Goal: Information Seeking & Learning: Learn about a topic

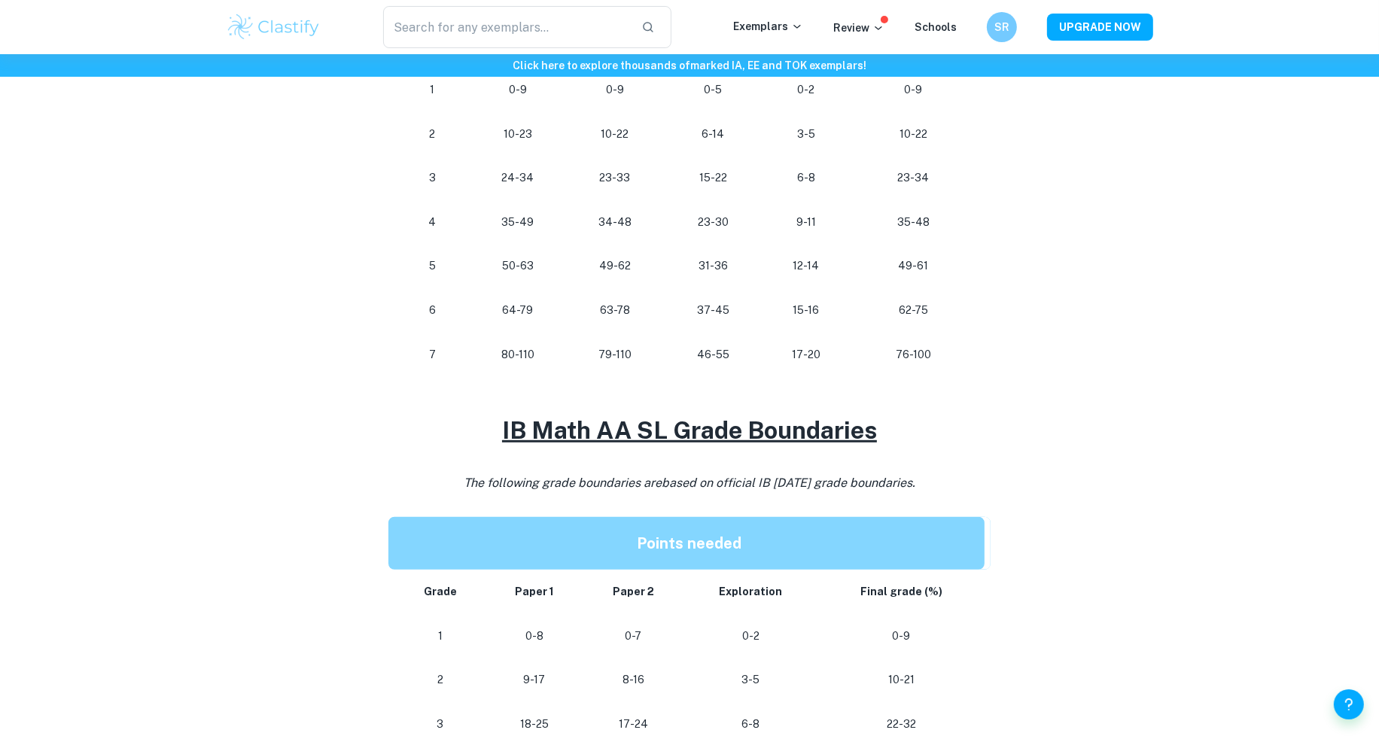
scroll to position [1518, 0]
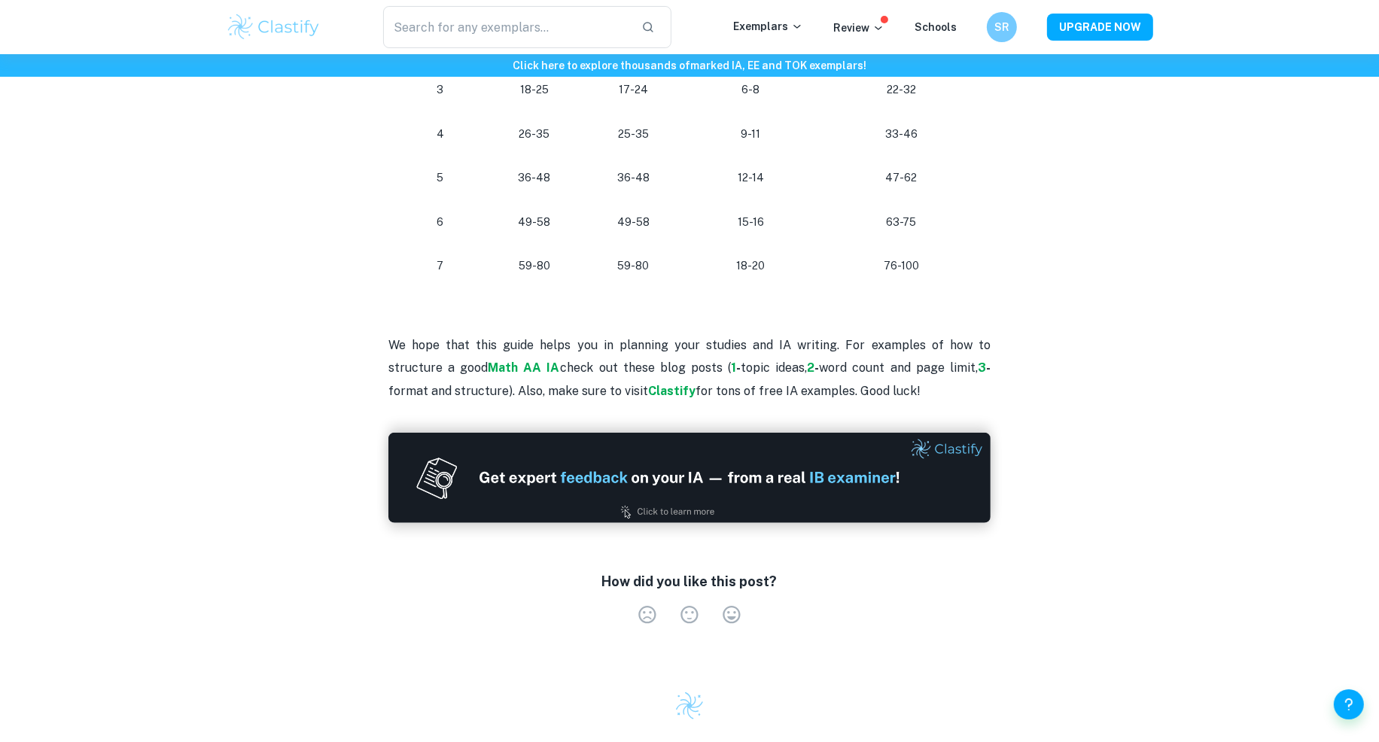
click at [415, 345] on p "We hope that this guide helps you in planning your studies and IA writing. For …" at bounding box center [689, 368] width 602 height 68
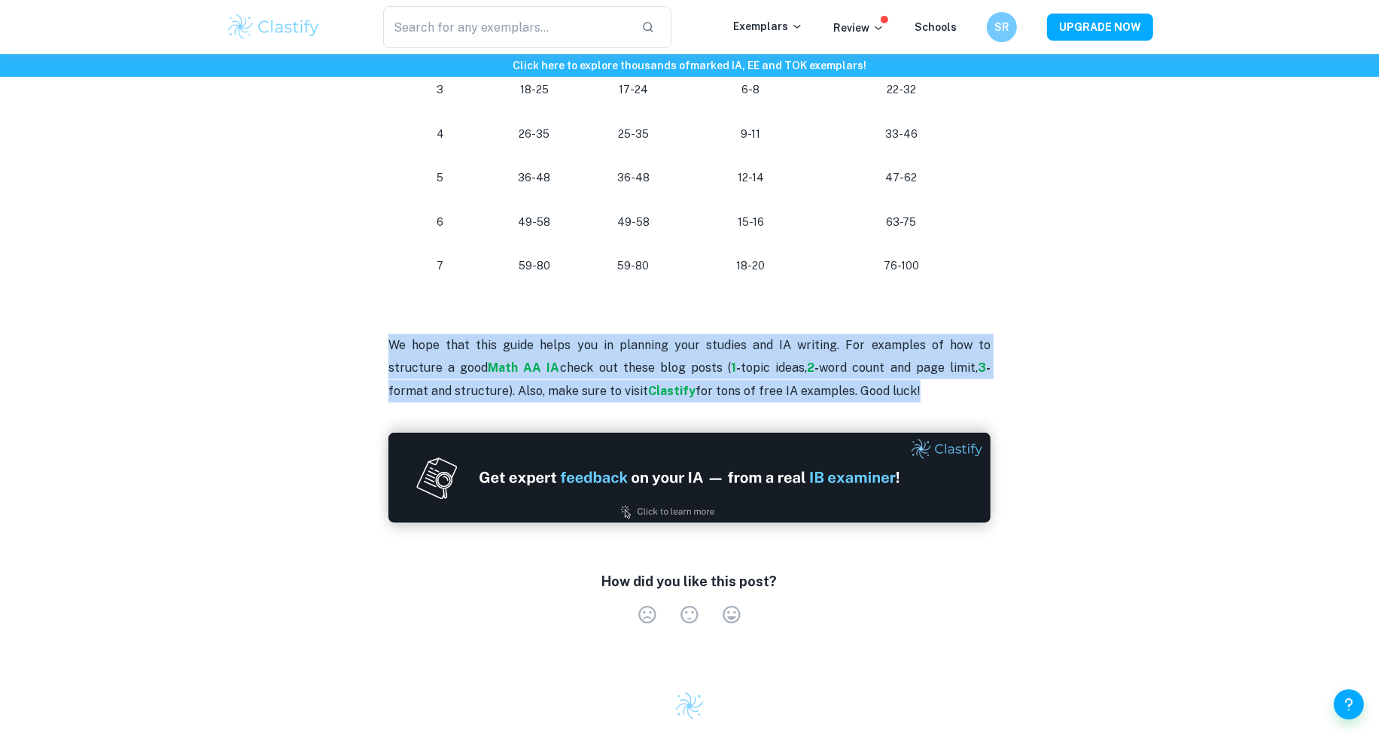
click at [415, 345] on p "We hope that this guide helps you in planning your studies and IA writing. For …" at bounding box center [689, 368] width 602 height 68
click at [440, 339] on p "We hope that this guide helps you in planning your studies and IA writing. For …" at bounding box center [689, 368] width 602 height 68
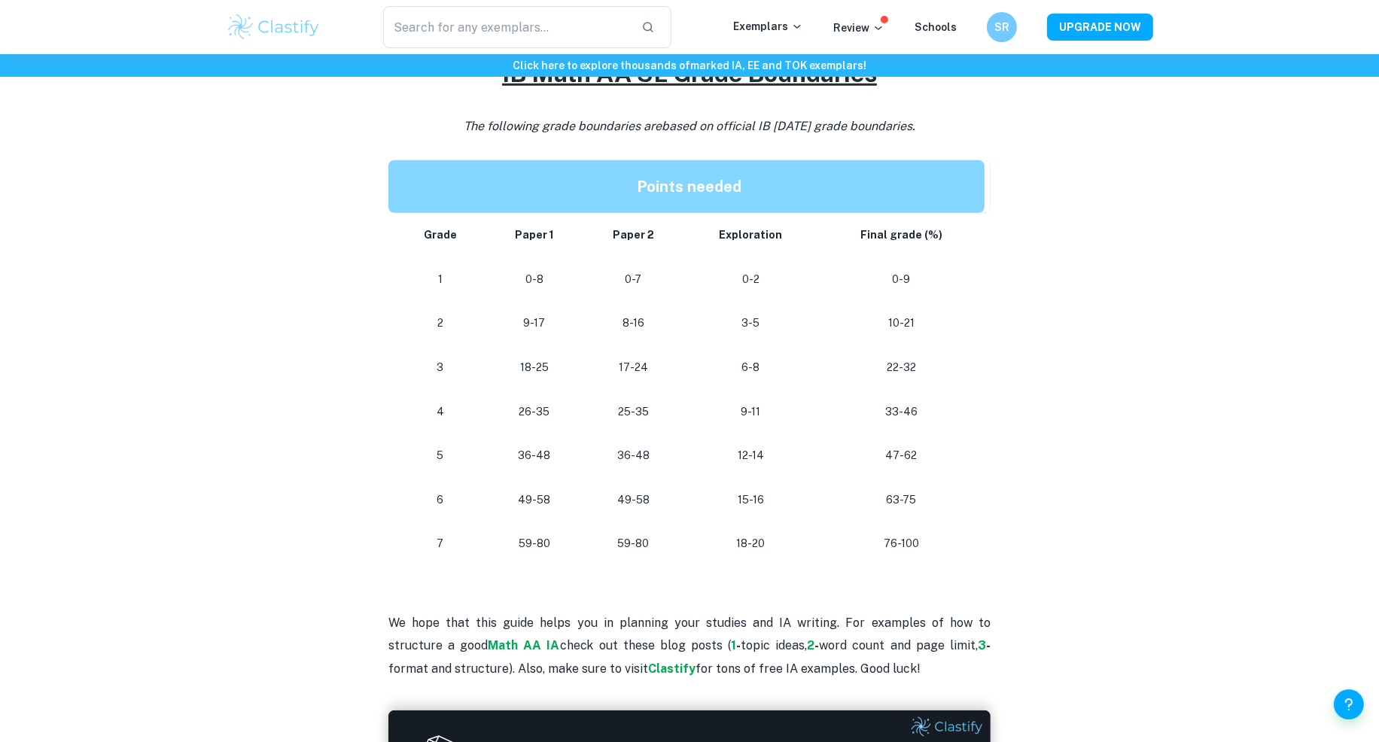
scroll to position [1198, 0]
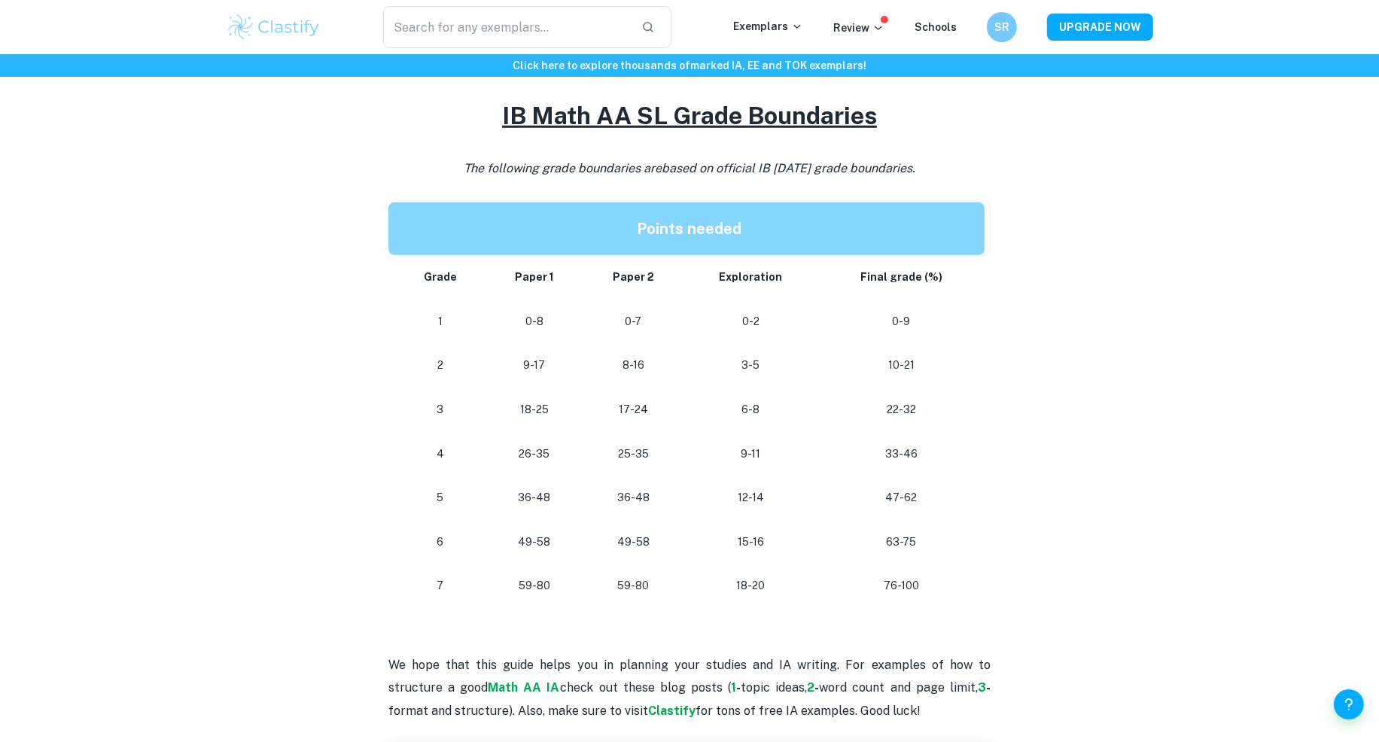
click at [520, 161] on icon "The following grade boundaries are based on official IB May 2024 grade boundari…" at bounding box center [690, 168] width 452 height 14
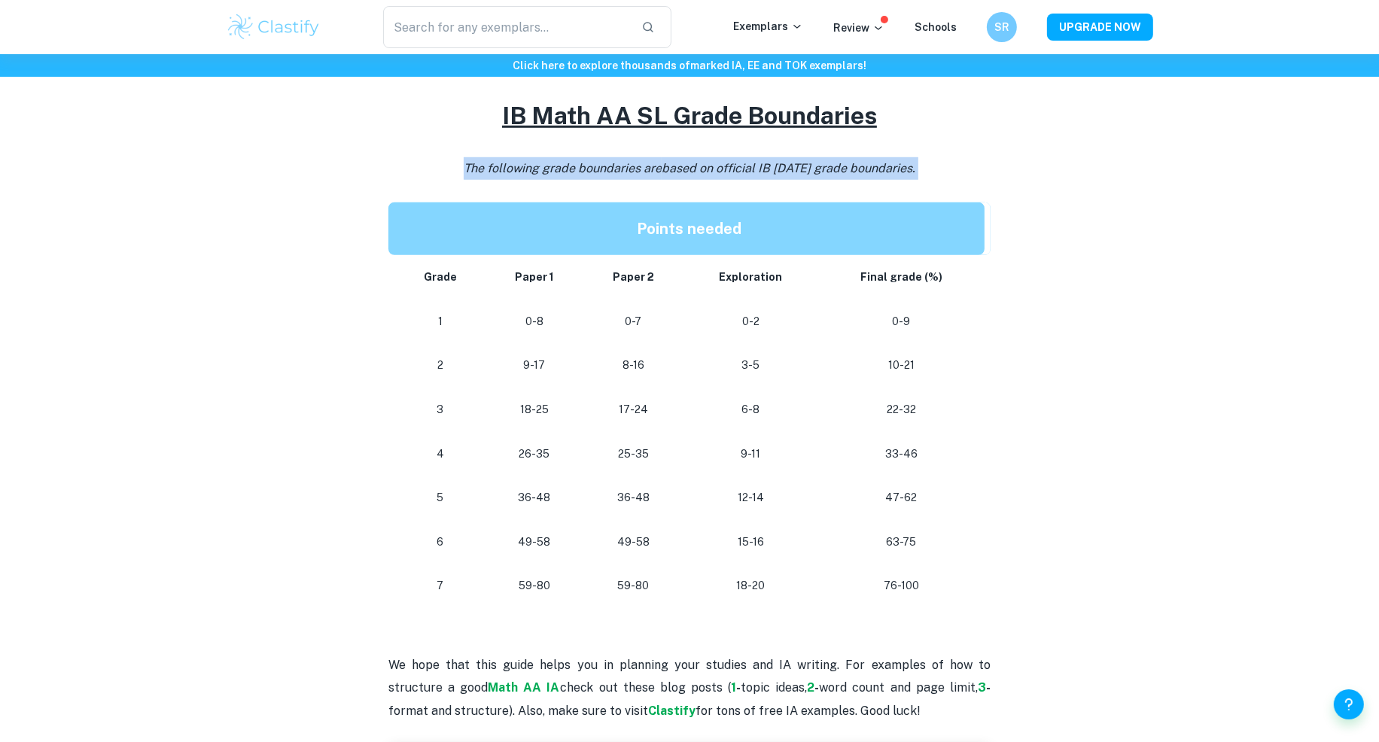
click at [520, 161] on icon "The following grade boundaries are based on official IB May 2024 grade boundari…" at bounding box center [690, 168] width 452 height 14
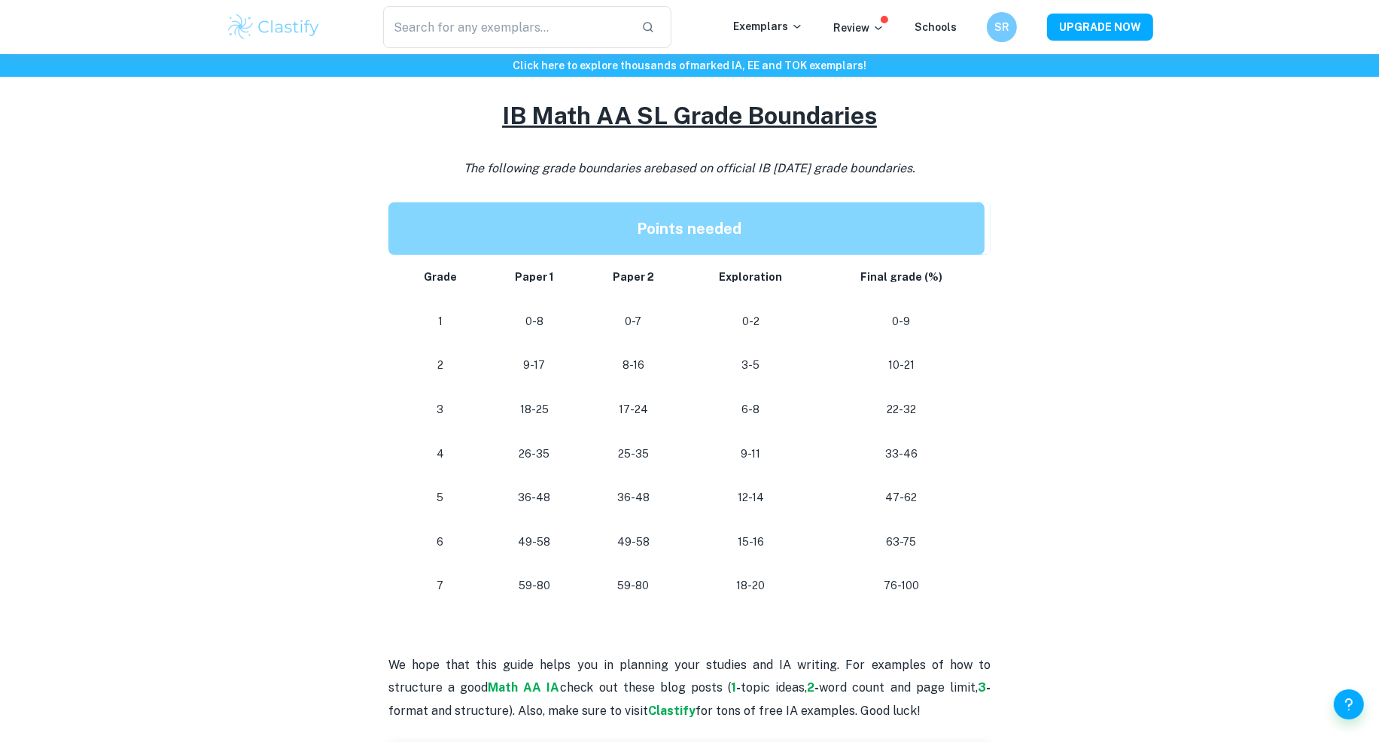
click at [622, 175] on p "The following grade boundaries are based on official IB May 2024 grade boundari…" at bounding box center [689, 168] width 602 height 23
click at [590, 162] on icon "The following grade boundaries are based on official IB May 2024 grade boundari…" at bounding box center [690, 168] width 452 height 14
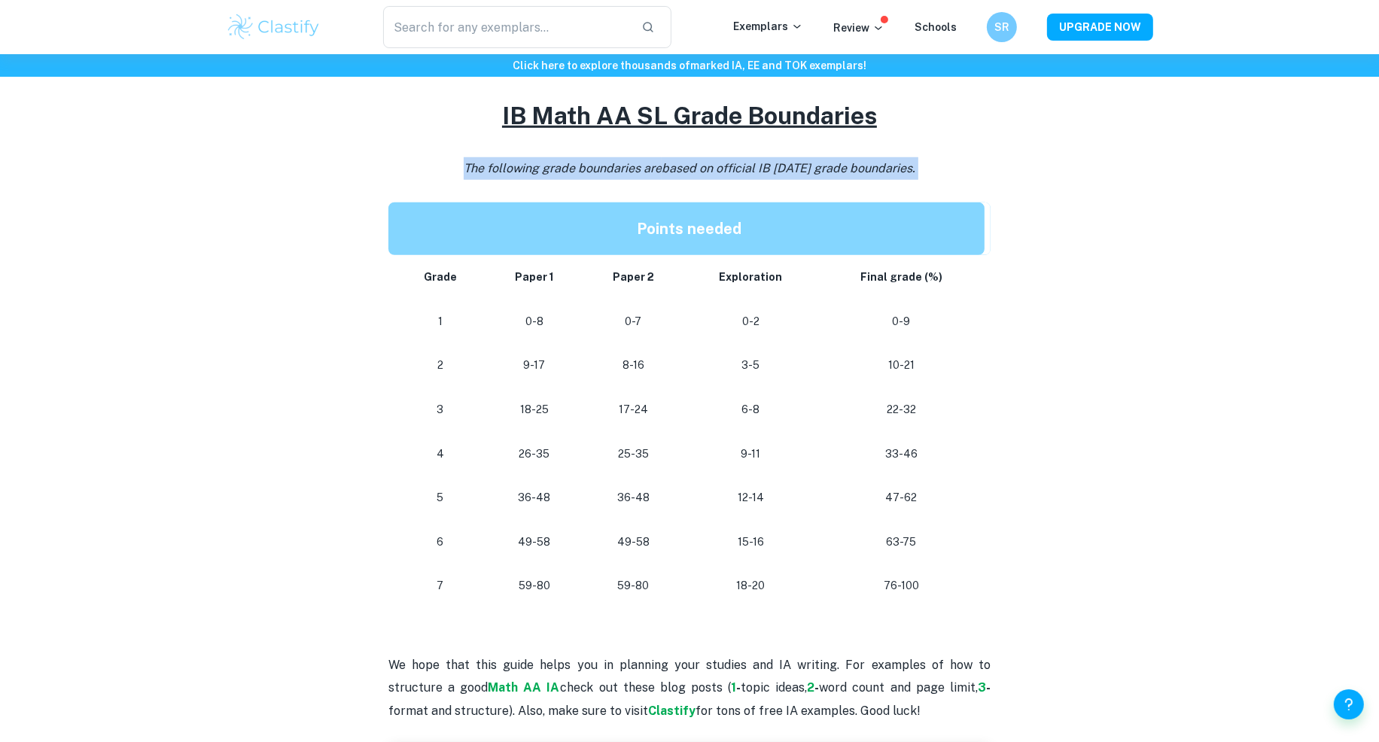
click at [590, 162] on icon "The following grade boundaries are based on official IB May 2024 grade boundari…" at bounding box center [690, 168] width 452 height 14
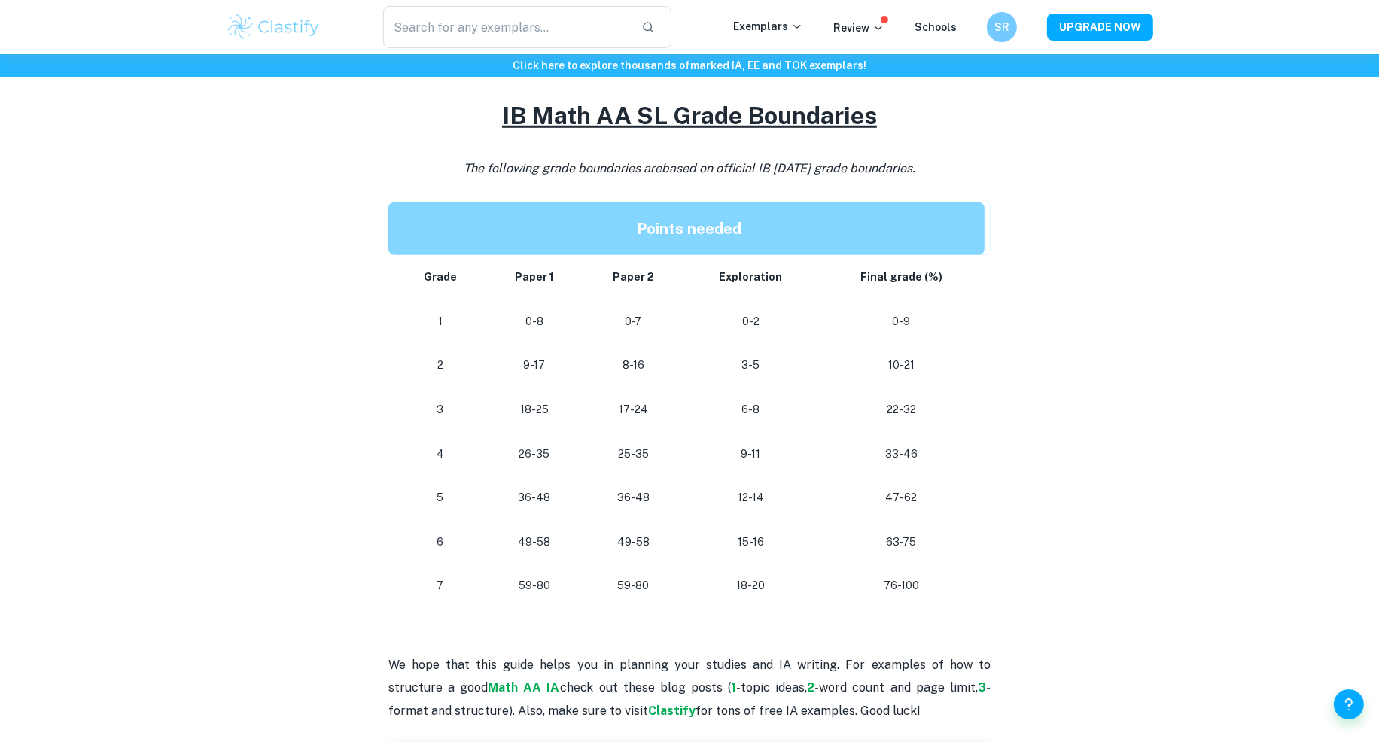
click at [720, 170] on span "based on official IB May 2024 grade boundaries." at bounding box center [789, 168] width 254 height 14
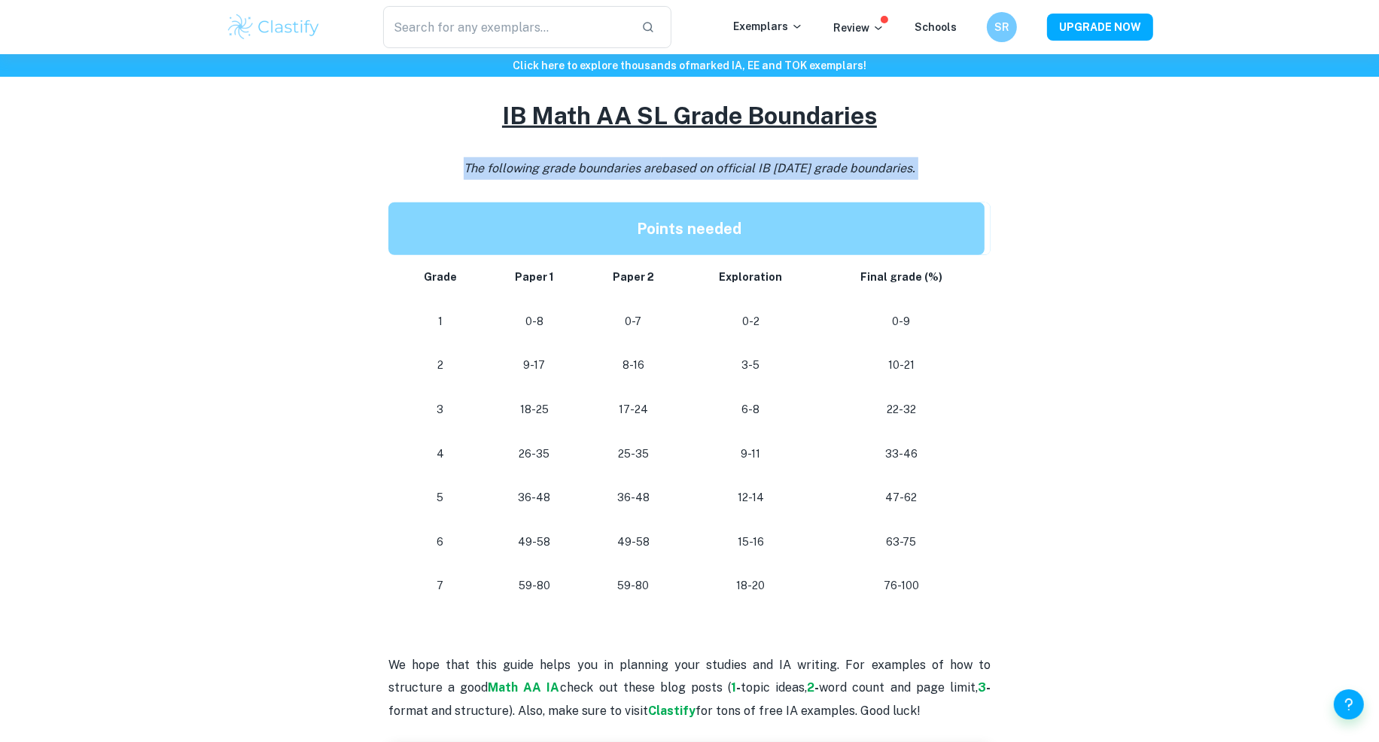
click at [720, 170] on span "based on official IB May 2024 grade boundaries." at bounding box center [789, 168] width 254 height 14
click at [818, 170] on span "based on official IB May 2024 grade boundaries." at bounding box center [789, 168] width 254 height 14
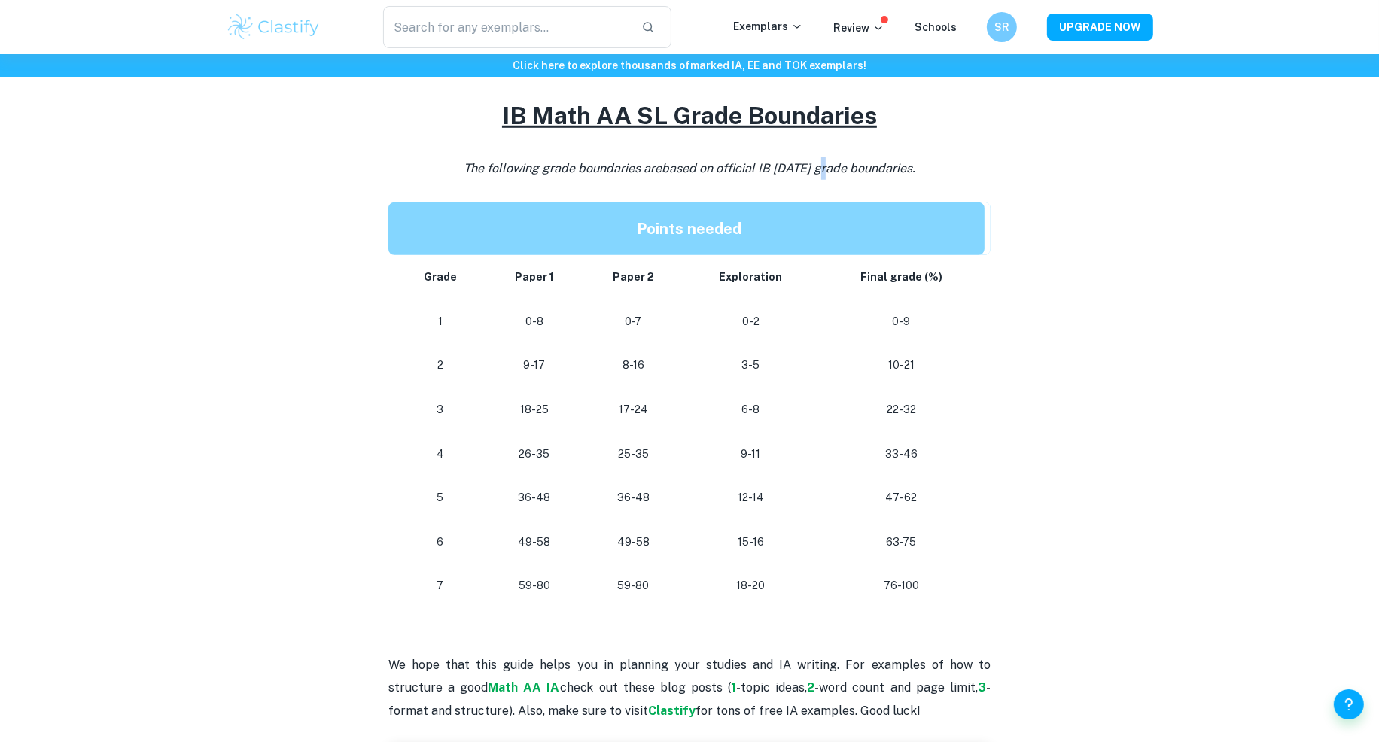
click at [818, 170] on span "based on official IB May 2024 grade boundaries." at bounding box center [789, 168] width 254 height 14
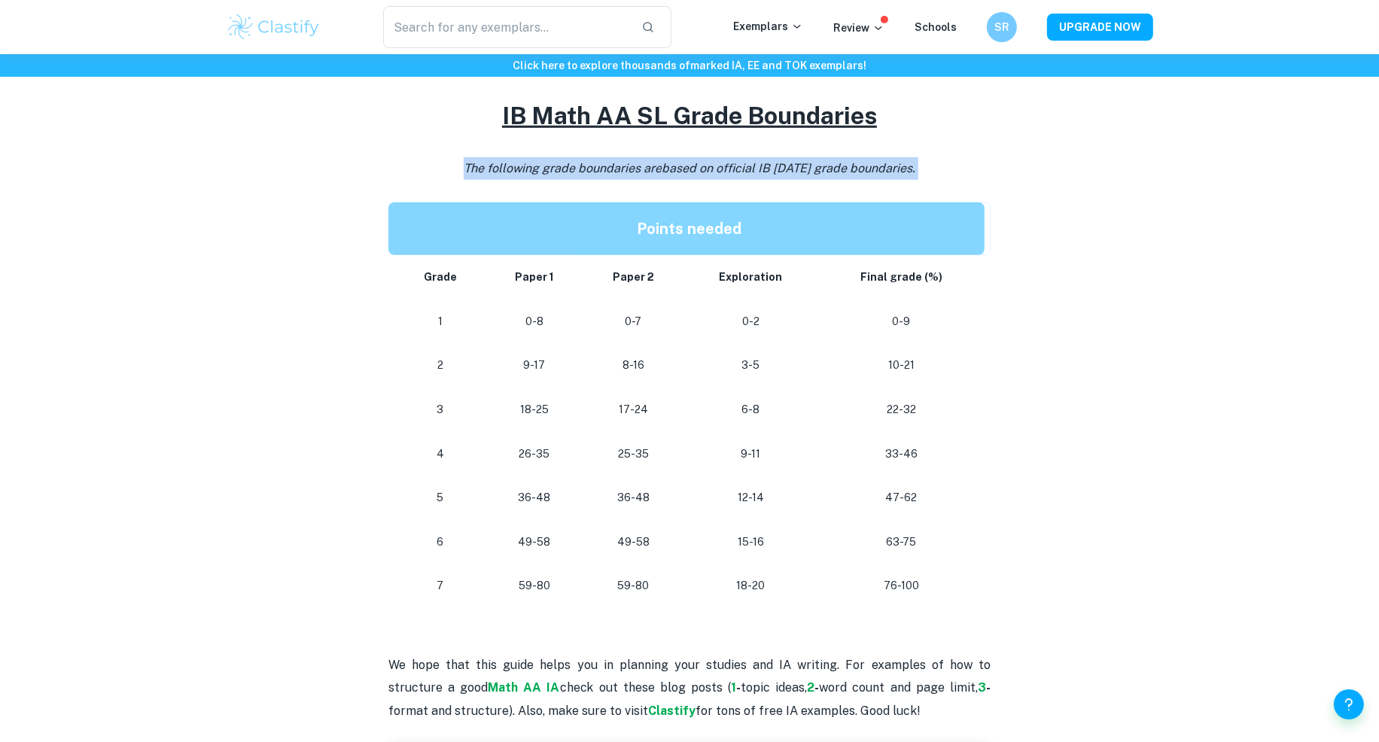
click at [818, 170] on span "based on official IB May 2024 grade boundaries." at bounding box center [789, 168] width 254 height 14
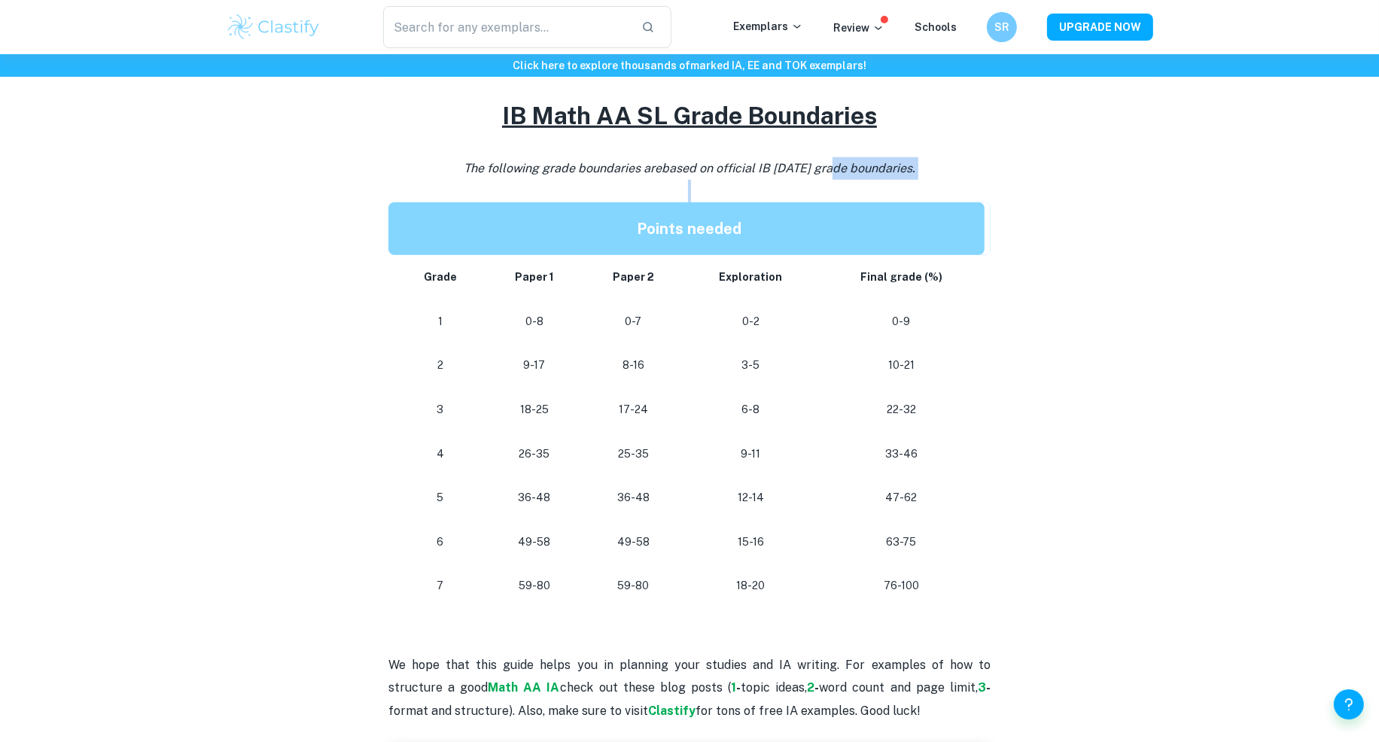
drag, startPoint x: 820, startPoint y: 201, endPoint x: 832, endPoint y: 148, distance: 54.2
click at [832, 157] on div "Are you planning your study sessions and wondering how many points you need to …" at bounding box center [689, 68] width 602 height 1308
click at [750, 196] on p at bounding box center [689, 191] width 602 height 23
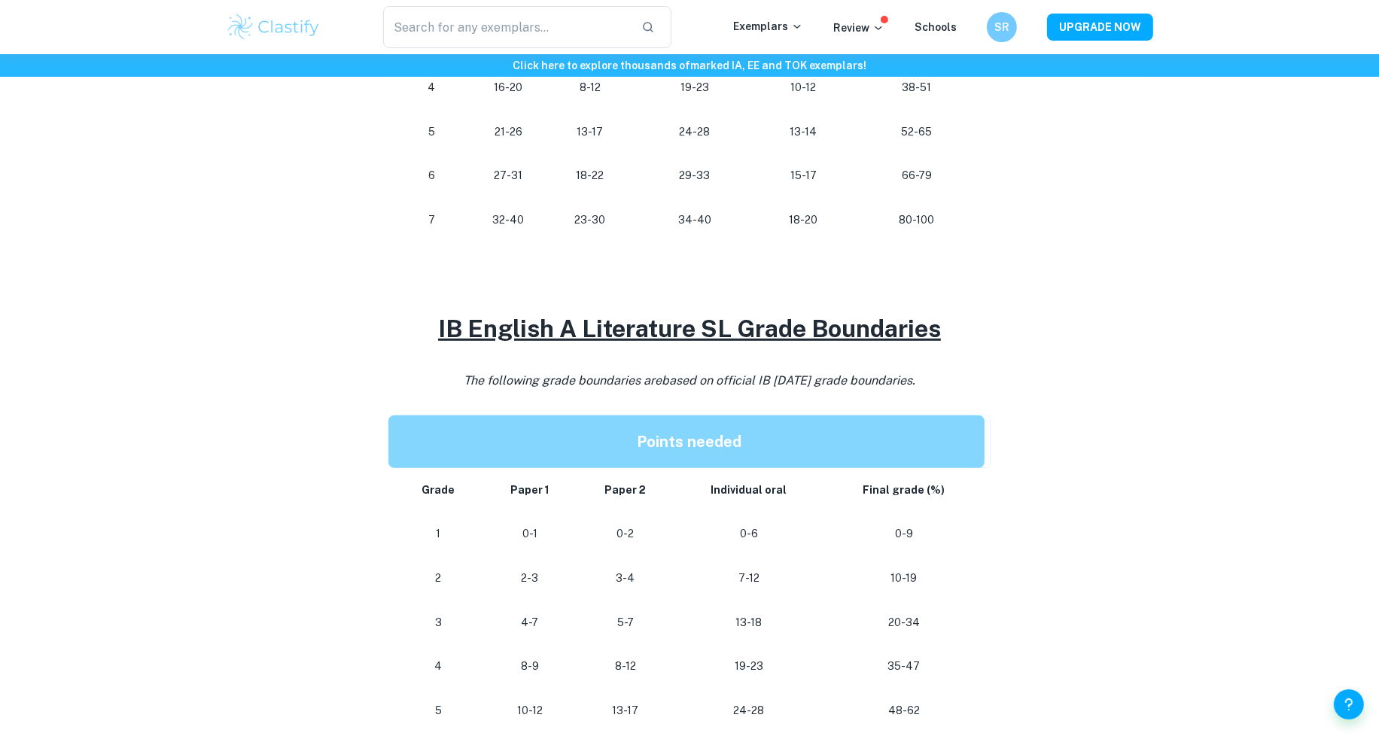
scroll to position [1191, 0]
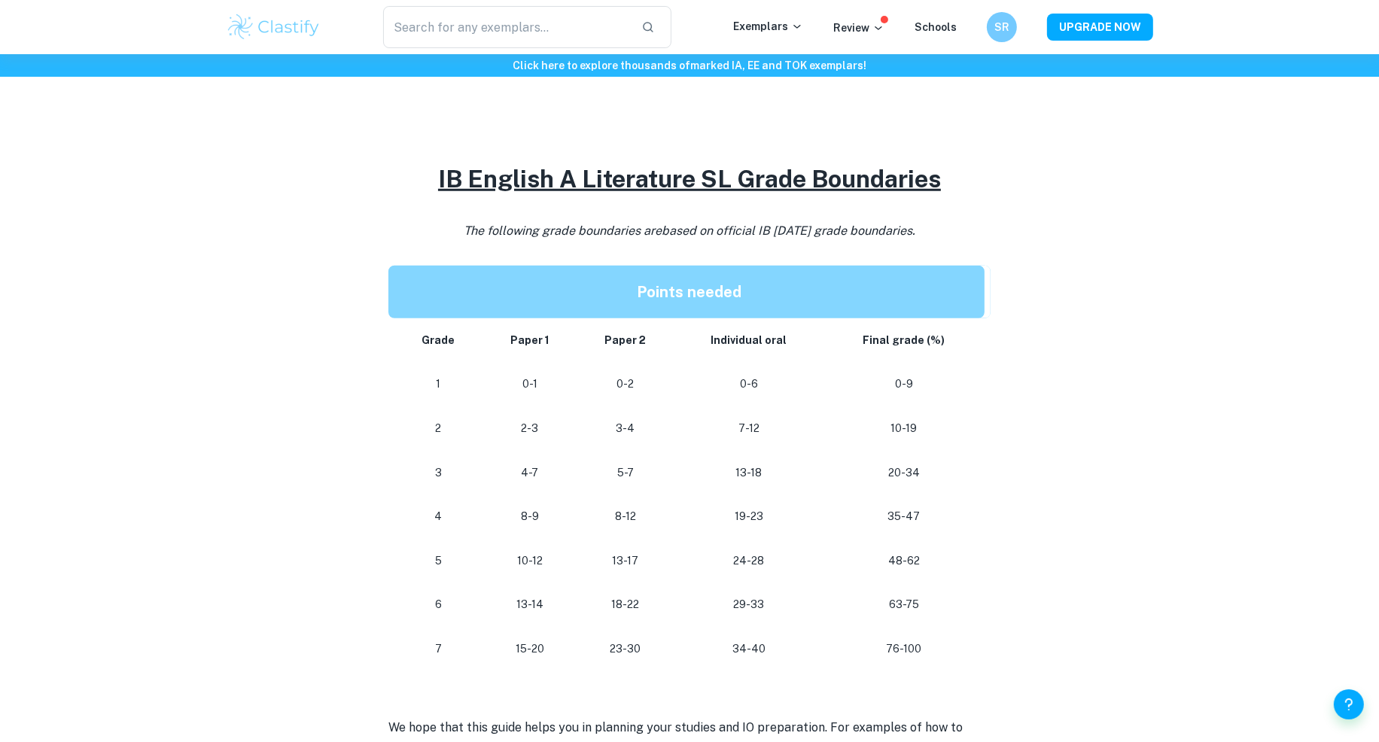
click at [892, 516] on p "35-47" at bounding box center [903, 517] width 137 height 20
click at [907, 518] on p "35-47" at bounding box center [903, 517] width 137 height 20
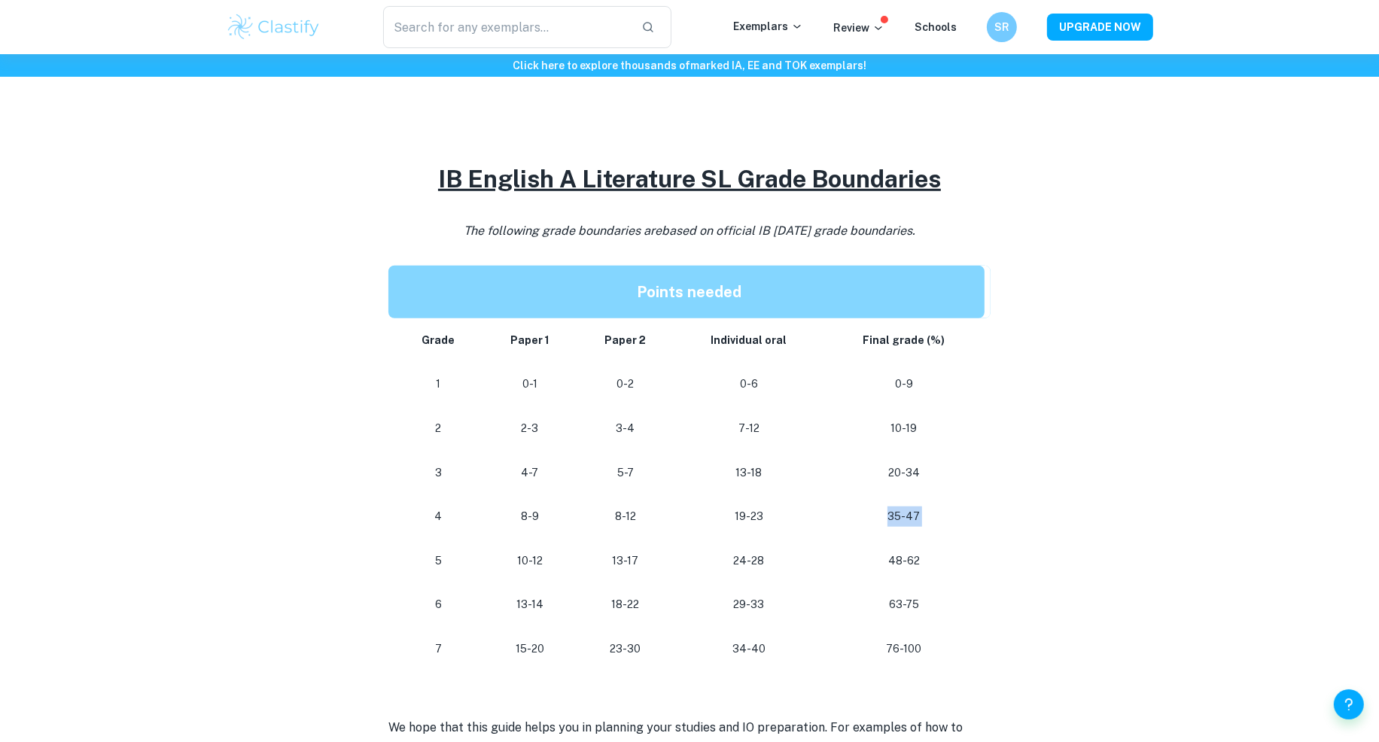
click at [907, 518] on p "35-47" at bounding box center [903, 517] width 137 height 20
click at [896, 518] on p "35-47" at bounding box center [903, 517] width 137 height 20
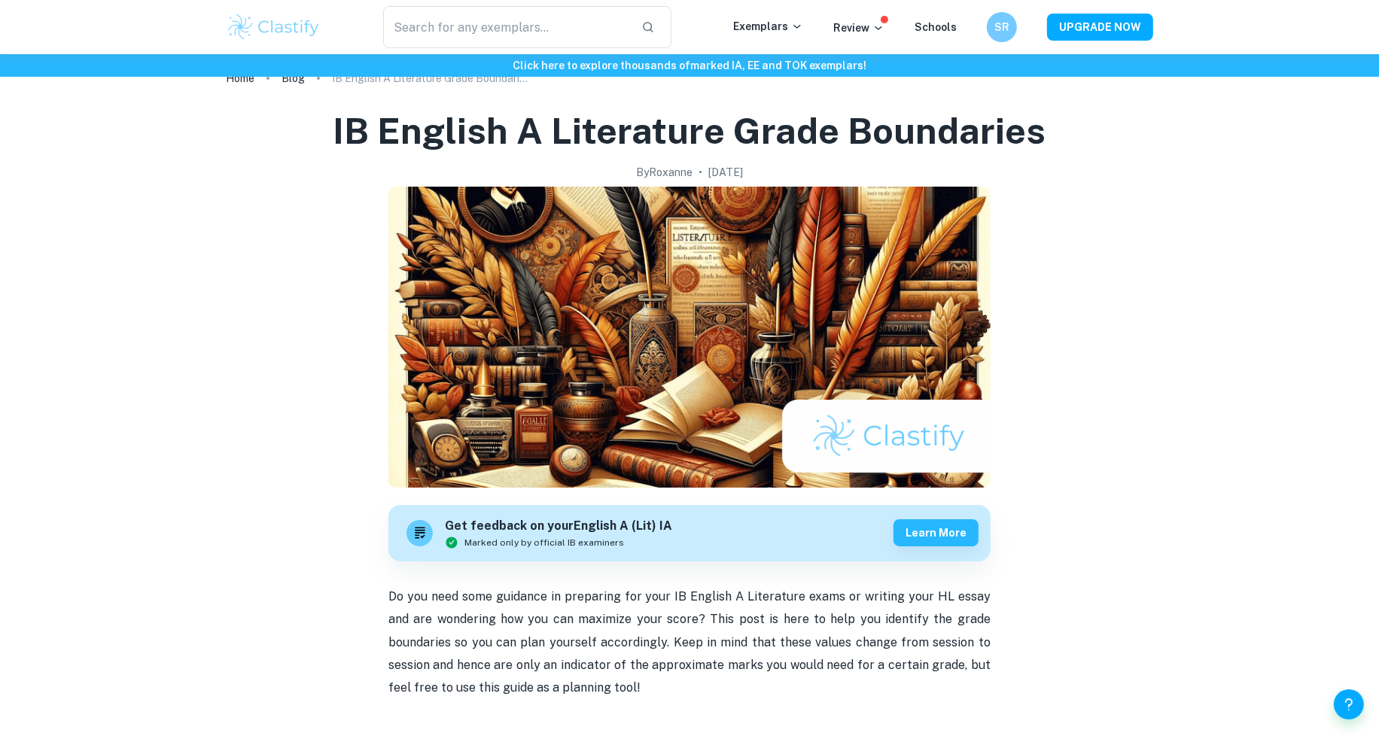
scroll to position [0, 0]
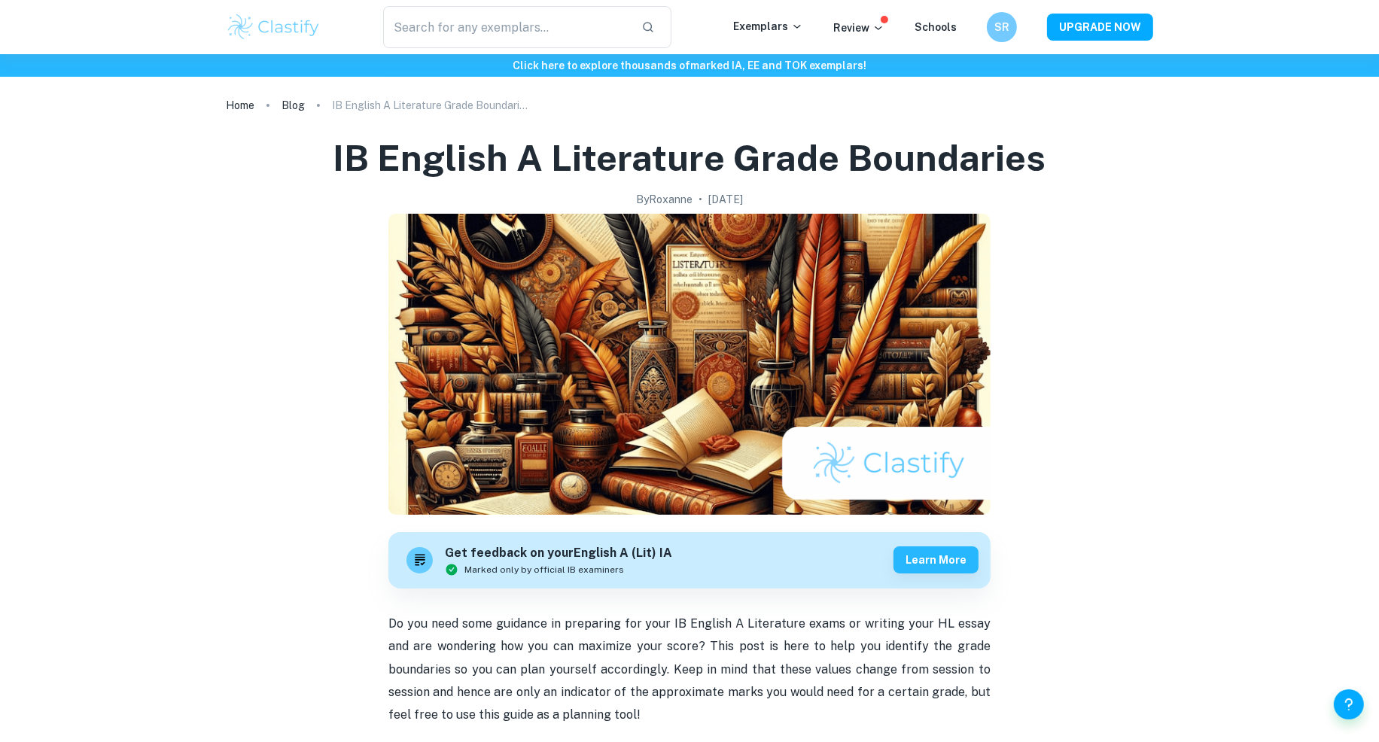
click at [414, 154] on h1 "IB English A Literature Grade Boundaries" at bounding box center [689, 158] width 713 height 48
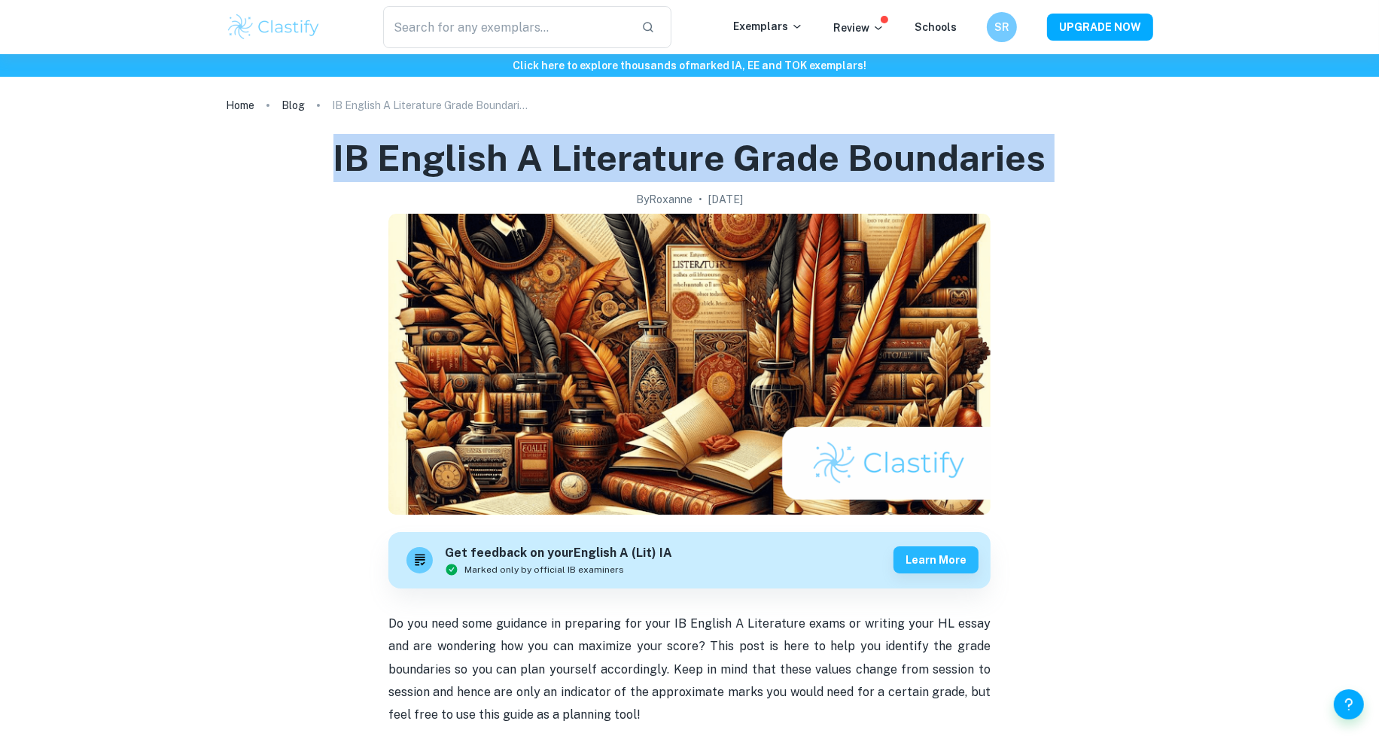
click at [414, 154] on h1 "IB English A Literature Grade Boundaries" at bounding box center [689, 158] width 713 height 48
click at [409, 158] on h1 "IB English A Literature Grade Boundaries" at bounding box center [689, 158] width 713 height 48
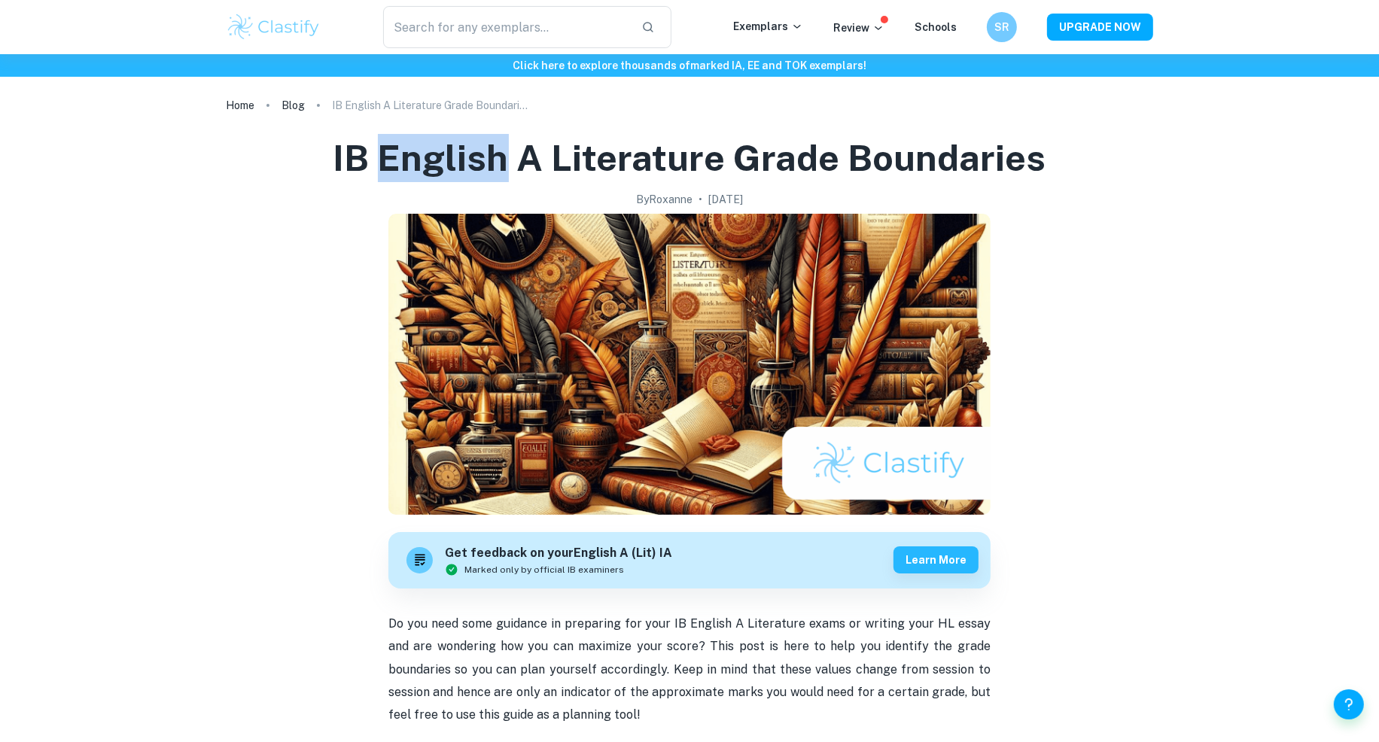
click at [409, 158] on h1 "IB English A Literature Grade Boundaries" at bounding box center [689, 158] width 713 height 48
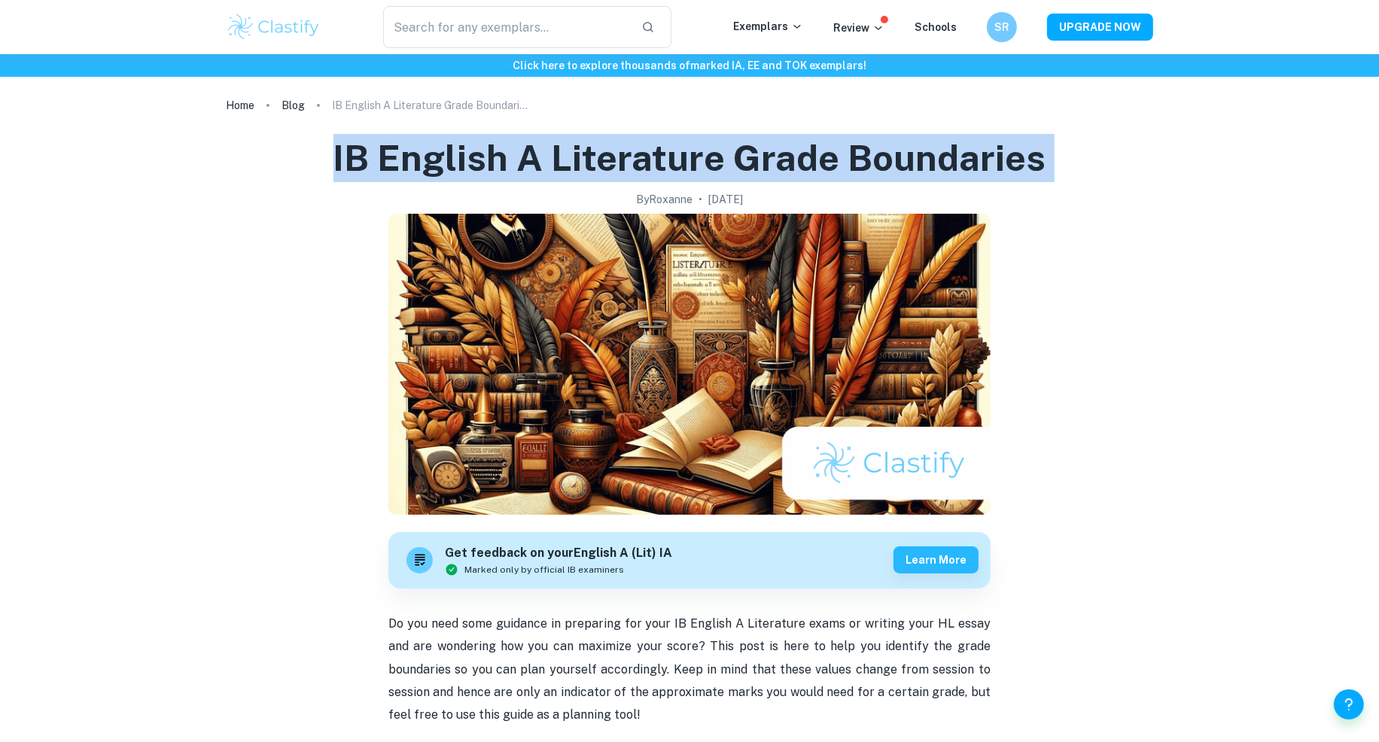
click at [409, 158] on h1 "IB English A Literature Grade Boundaries" at bounding box center [689, 158] width 713 height 48
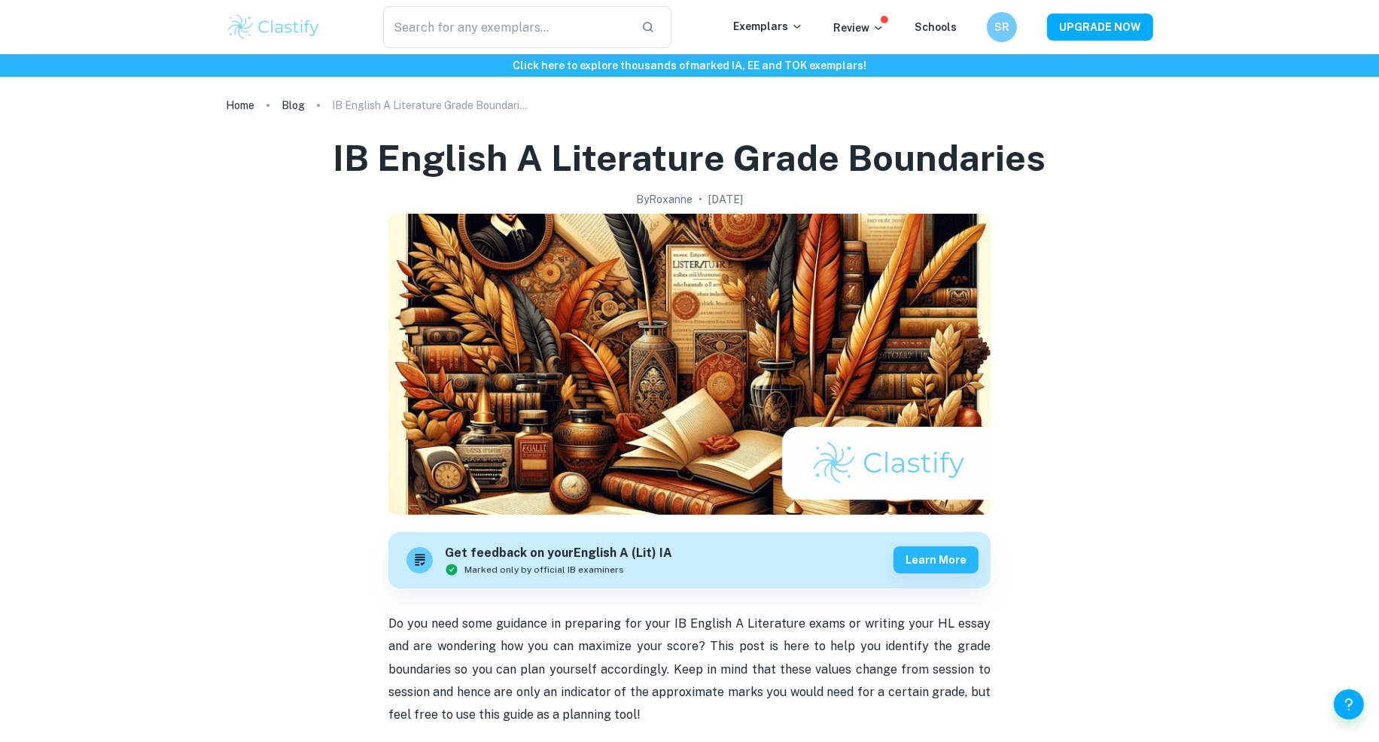
click at [456, 160] on h1 "IB English A Literature Grade Boundaries" at bounding box center [689, 158] width 713 height 48
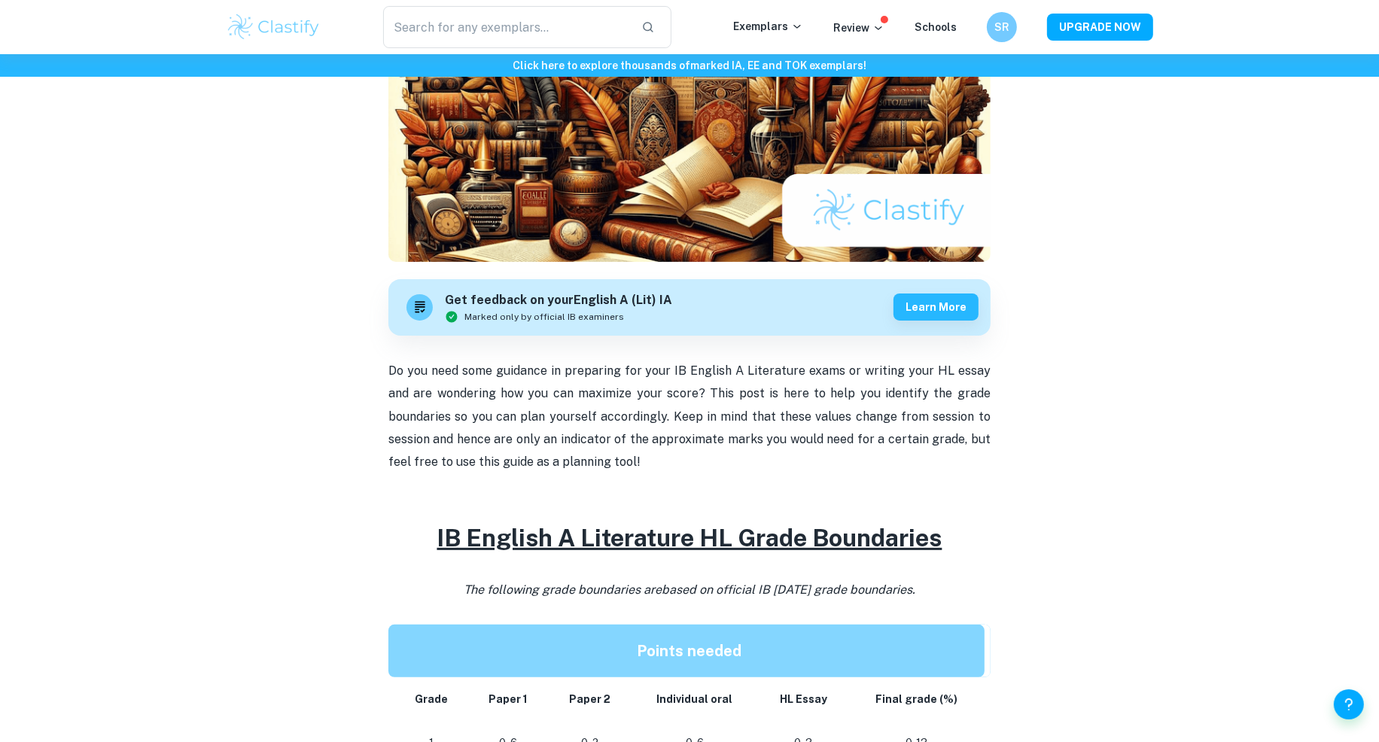
scroll to position [437, 0]
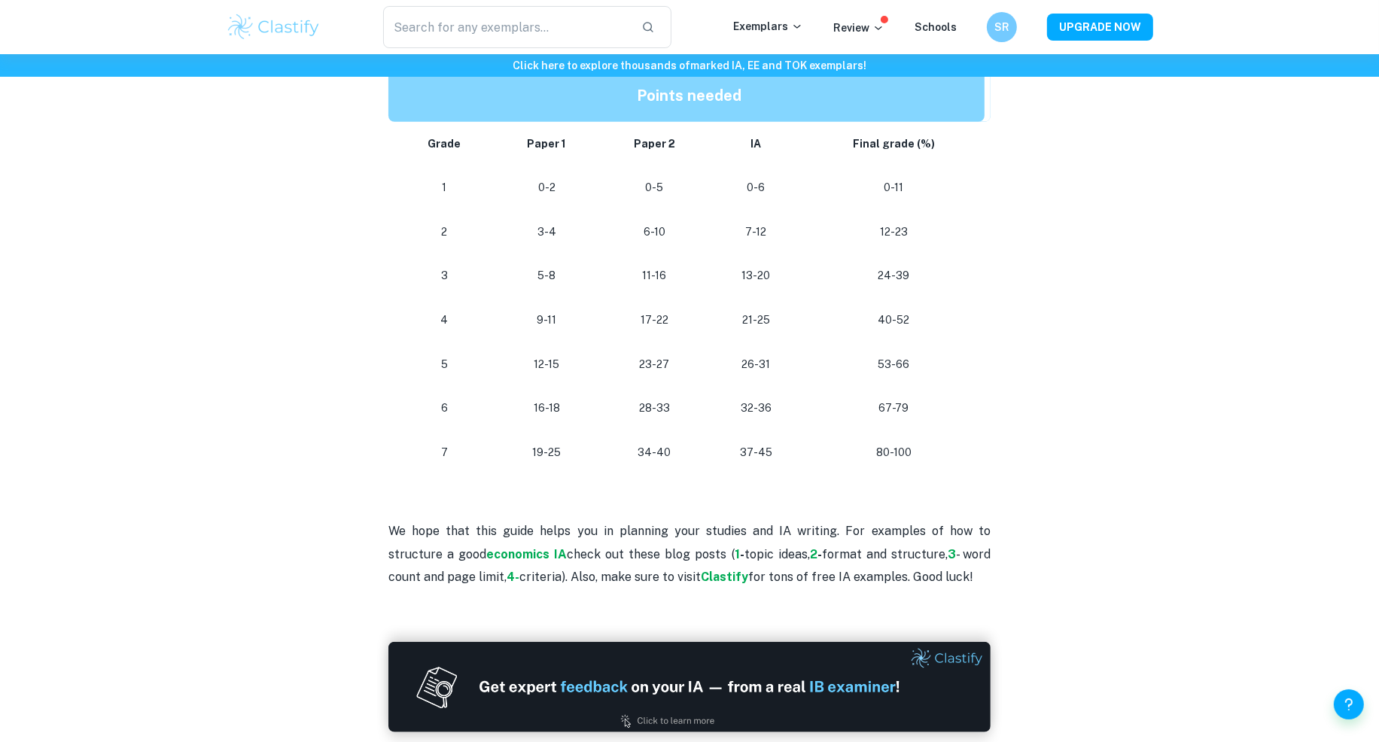
scroll to position [1493, 0]
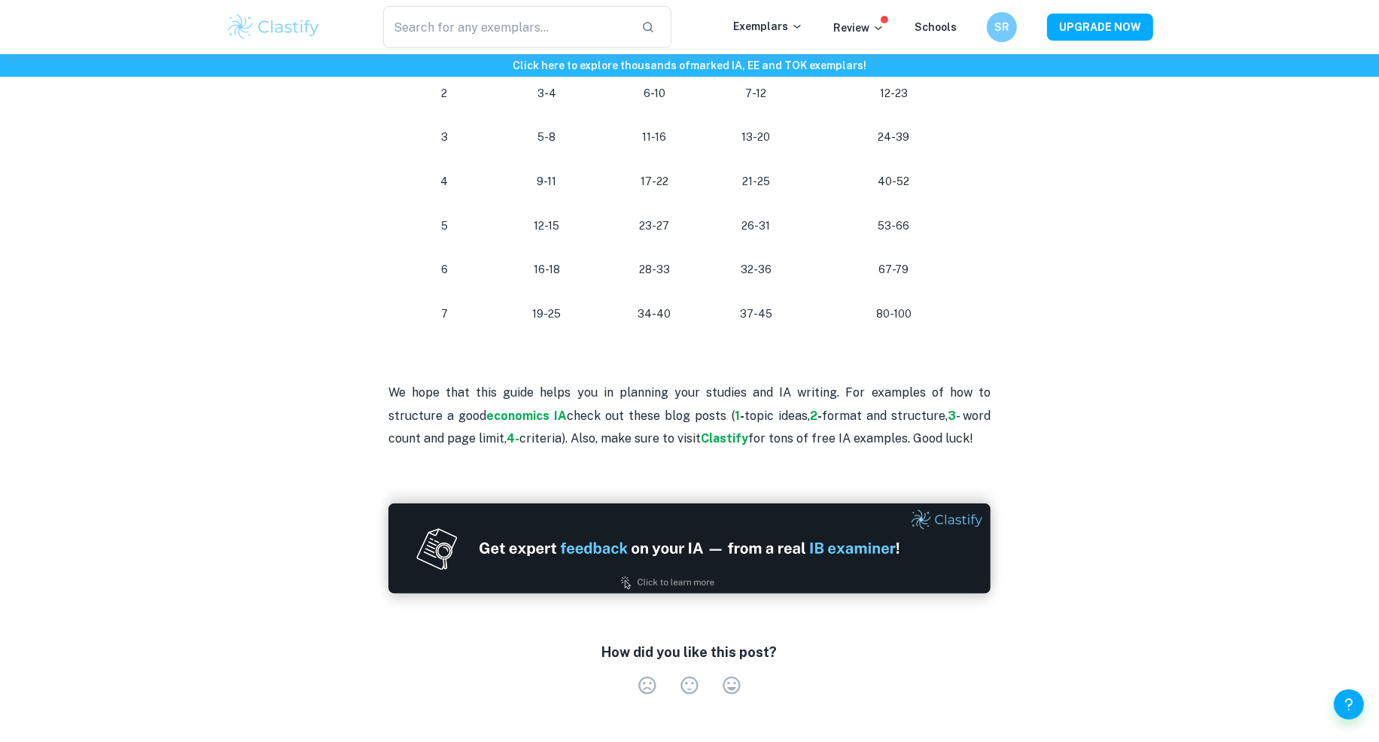
click at [890, 315] on p "80-100" at bounding box center [893, 314] width 157 height 20
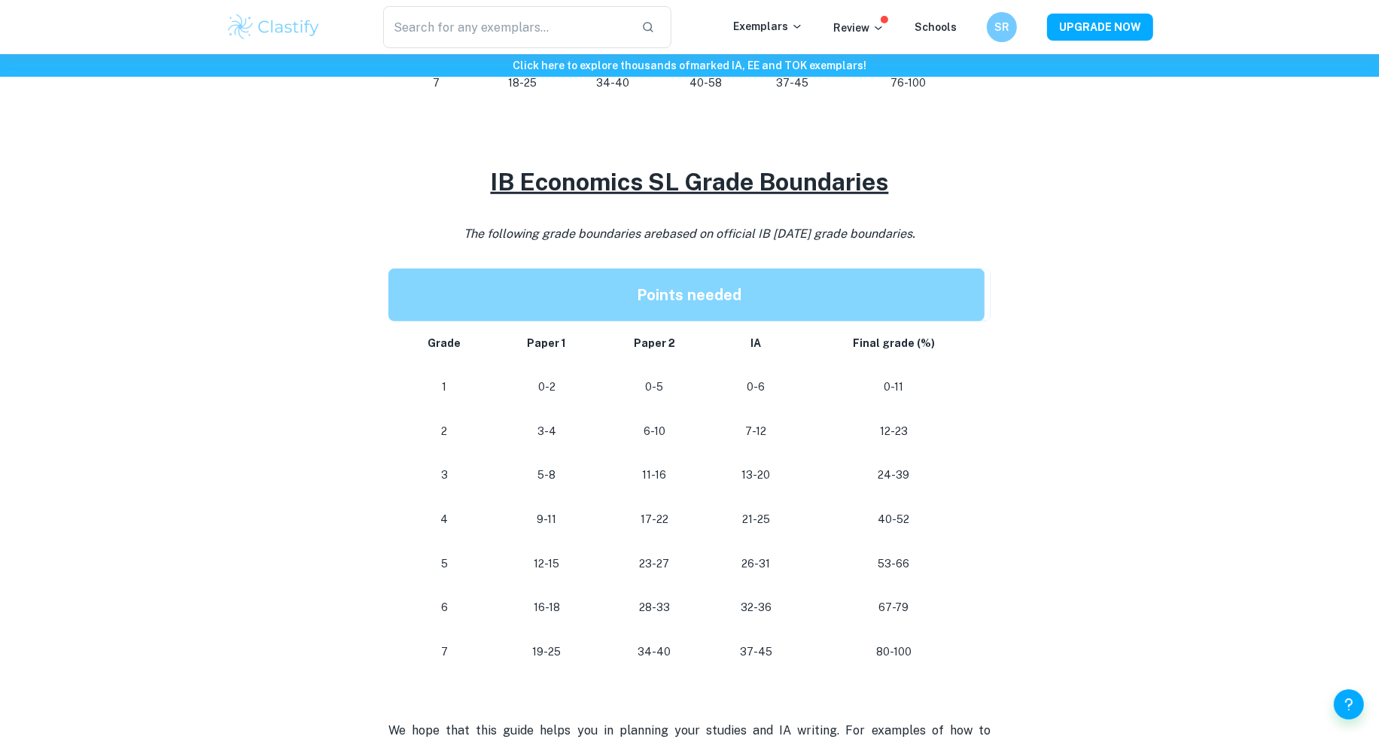
scroll to position [1247, 0]
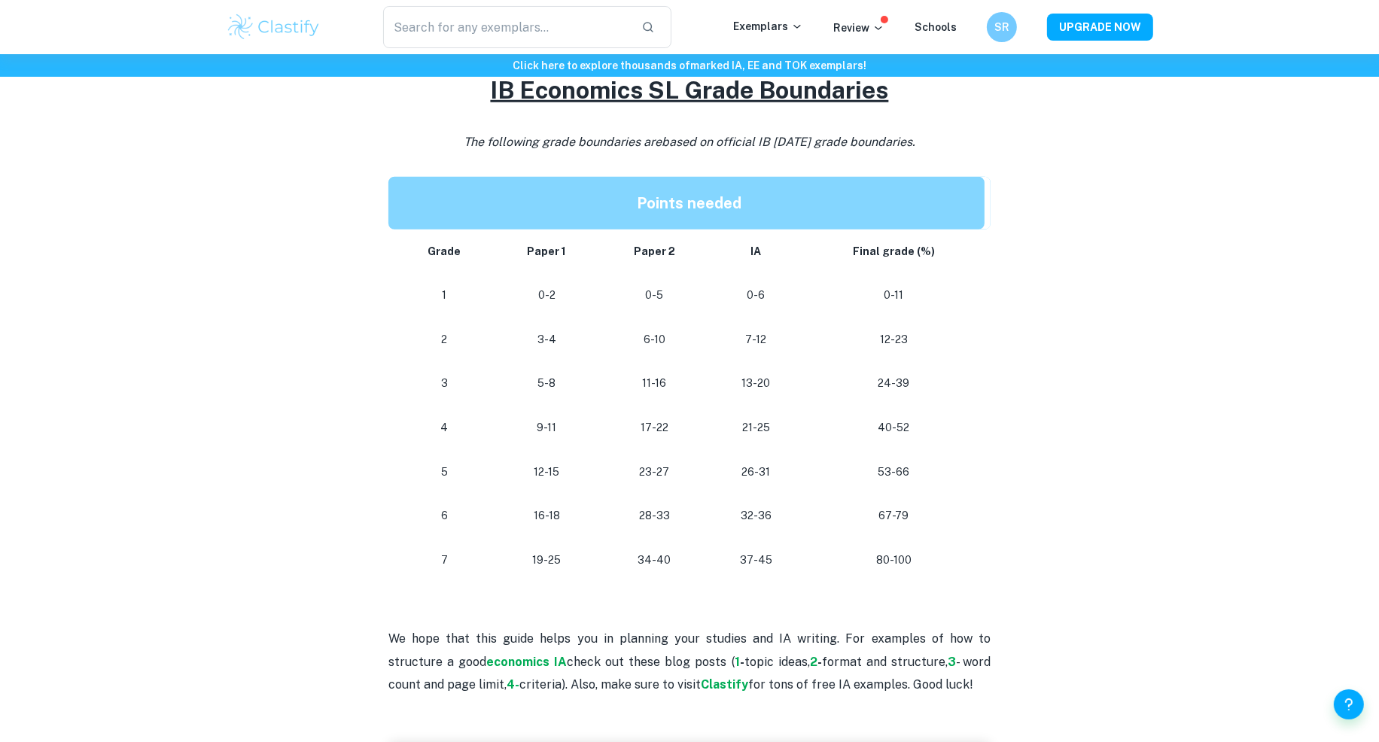
click at [887, 473] on p "53-66" at bounding box center [893, 472] width 157 height 20
click at [889, 473] on p "53-66" at bounding box center [893, 472] width 157 height 20
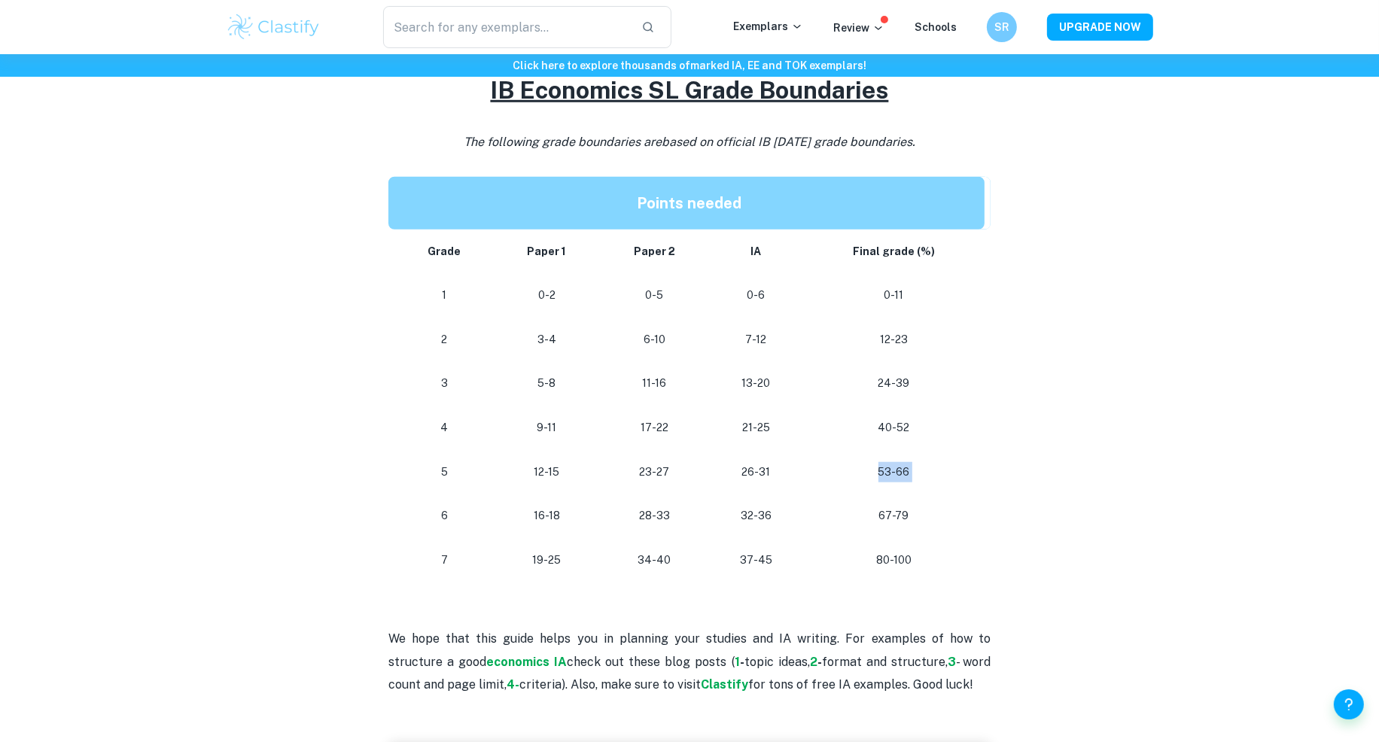
click at [889, 473] on p "53-66" at bounding box center [893, 472] width 157 height 20
click at [889, 512] on p "67-79" at bounding box center [893, 516] width 157 height 20
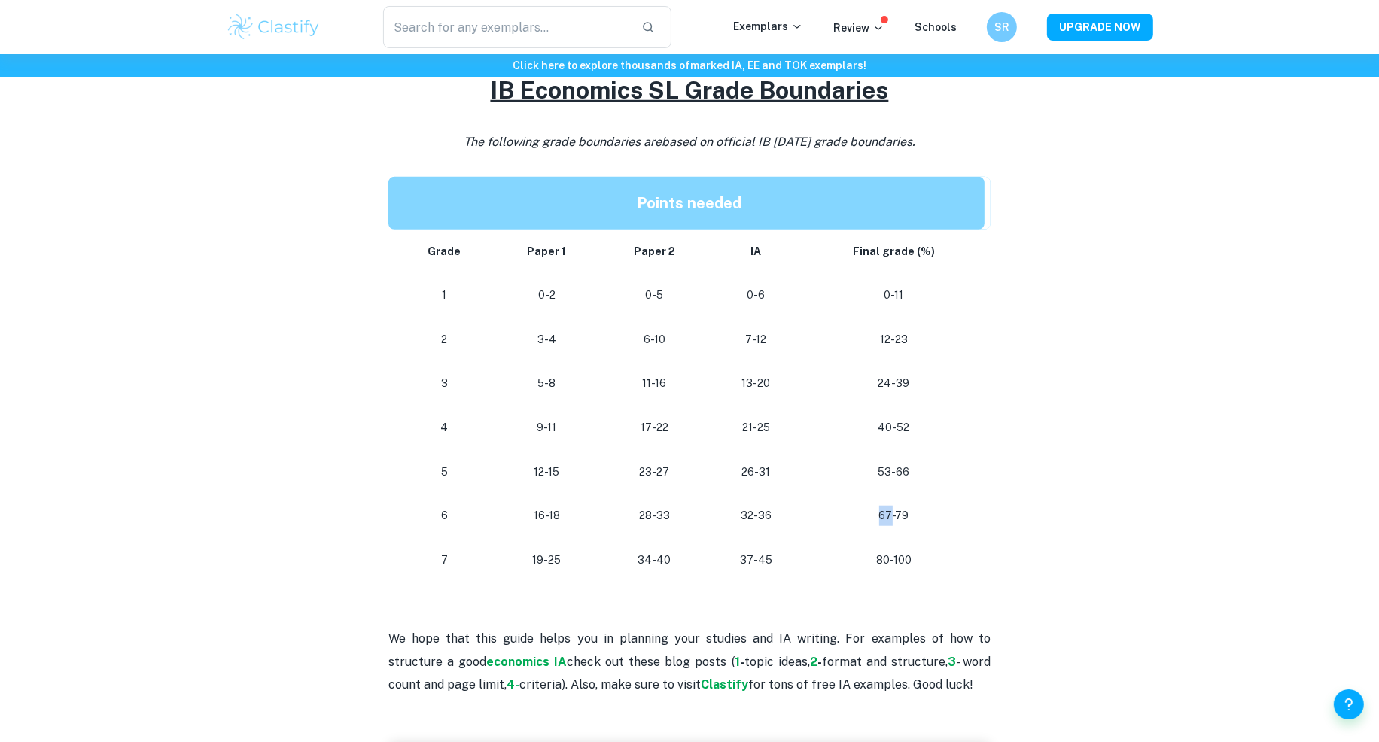
click at [889, 512] on p "67-79" at bounding box center [893, 516] width 157 height 20
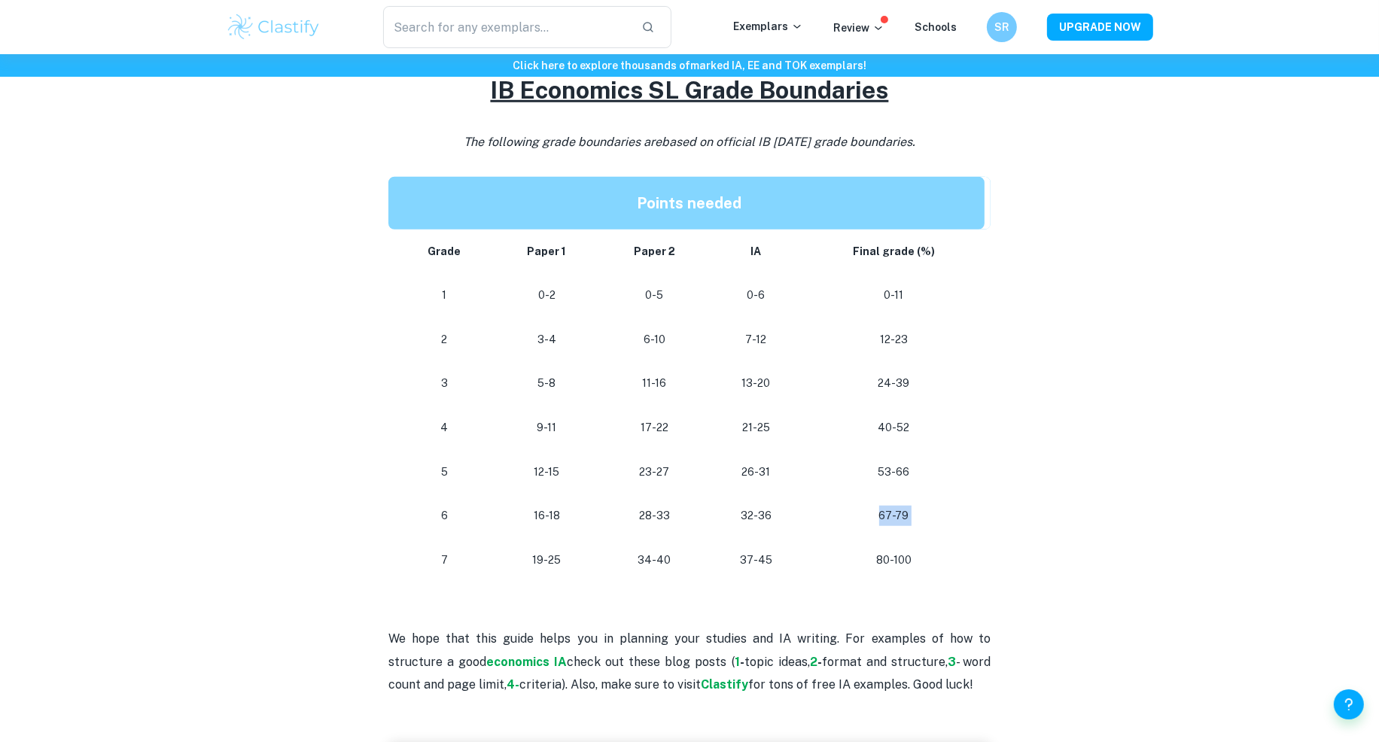
click at [889, 512] on p "67-79" at bounding box center [893, 516] width 157 height 20
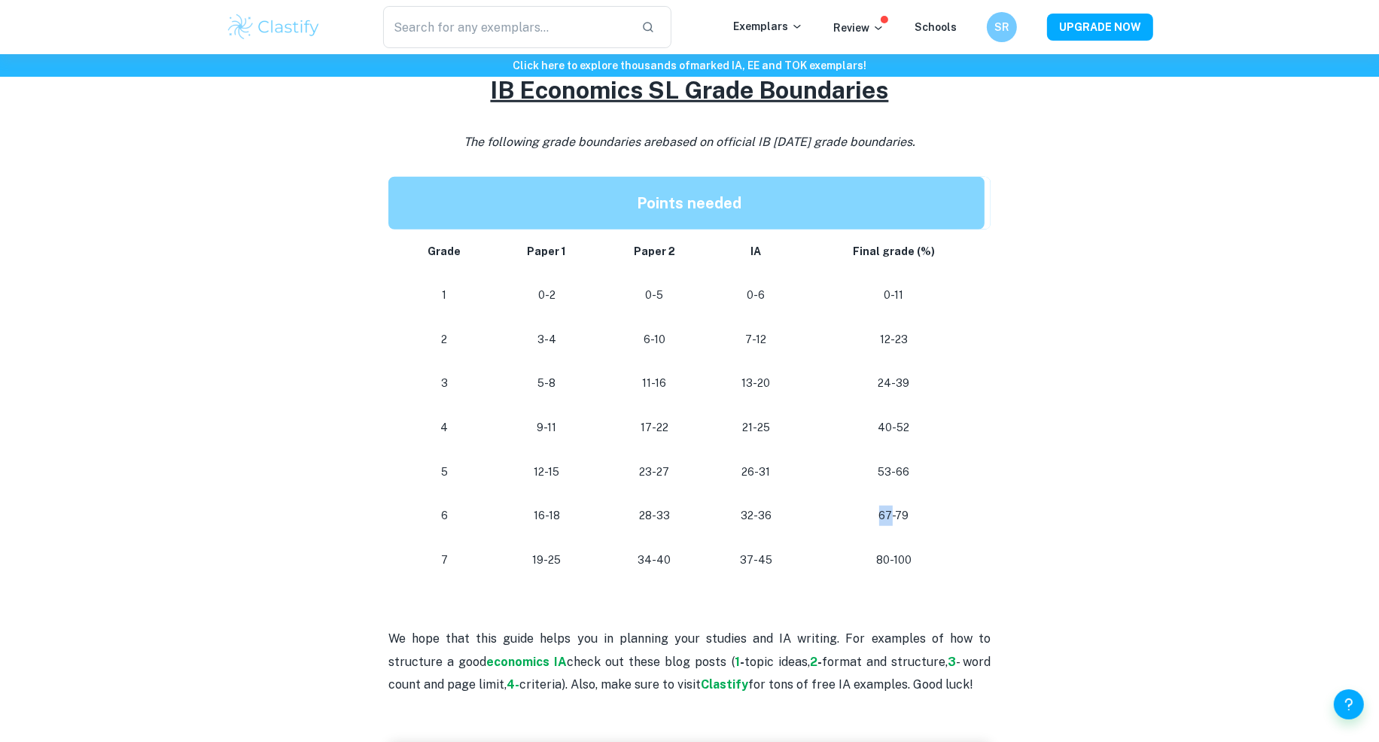
click at [889, 512] on p "67-79" at bounding box center [893, 516] width 157 height 20
click at [890, 515] on p "67-79" at bounding box center [893, 516] width 157 height 20
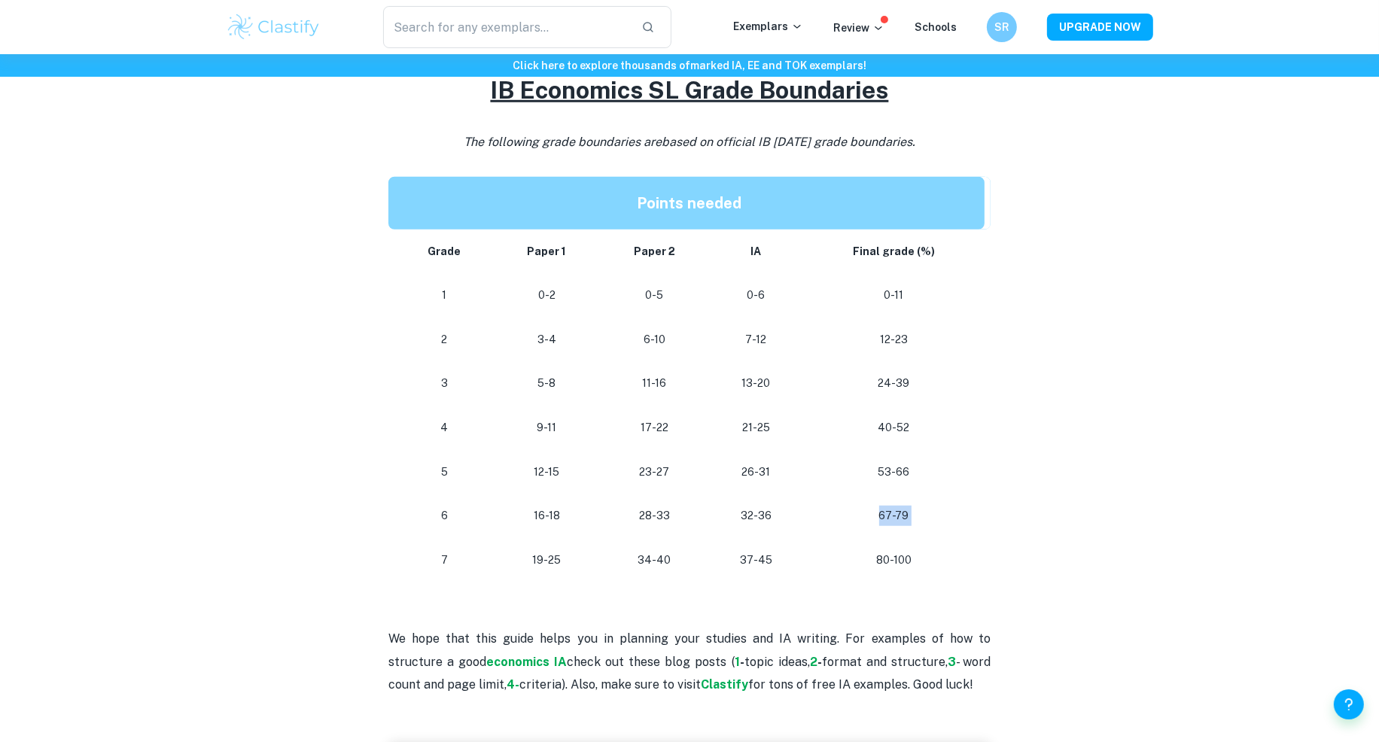
click at [890, 515] on p "67-79" at bounding box center [893, 516] width 157 height 20
drag, startPoint x: 546, startPoint y: 437, endPoint x: 915, endPoint y: 445, distance: 369.6
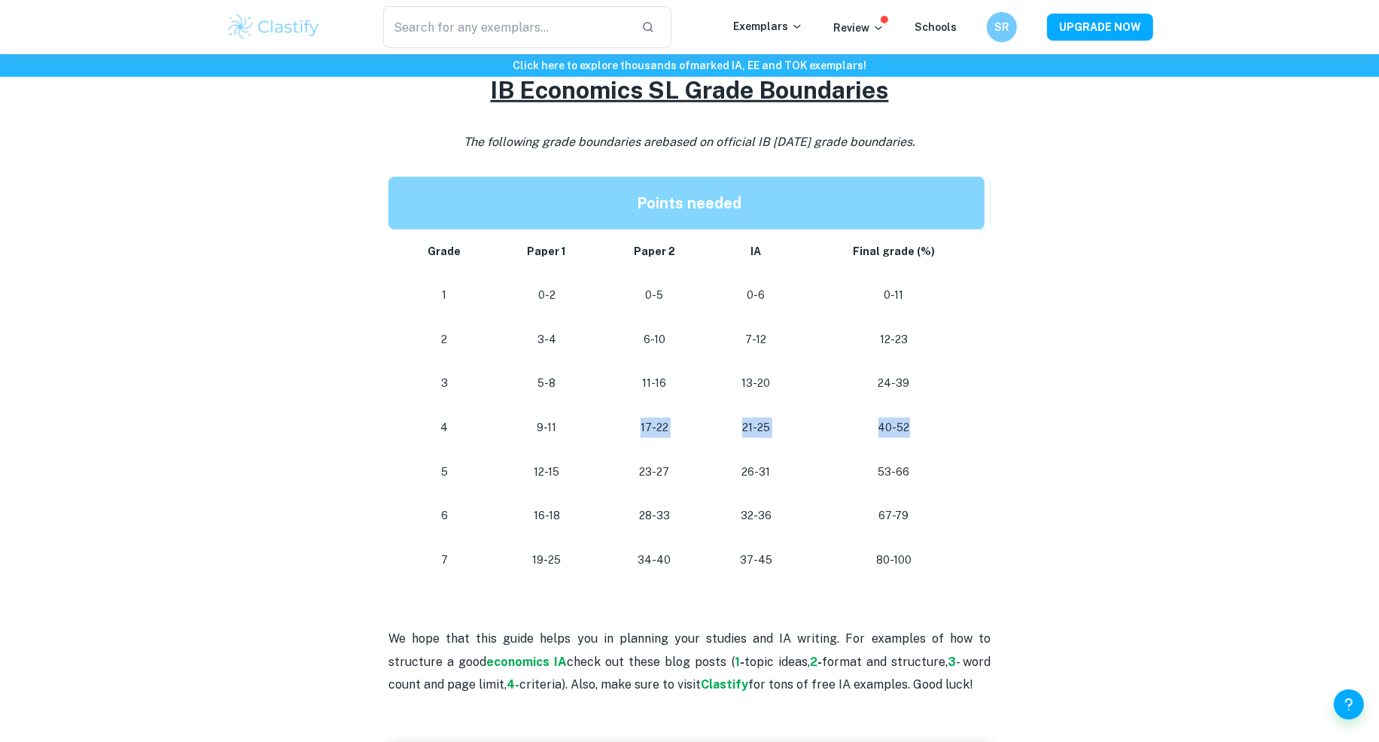
click at [915, 445] on tr "4 9-11 17-22 21-25 40-52" at bounding box center [689, 428] width 602 height 44
click at [825, 469] on p "53-66" at bounding box center [893, 472] width 157 height 20
click at [743, 424] on p "21-25" at bounding box center [756, 428] width 70 height 20
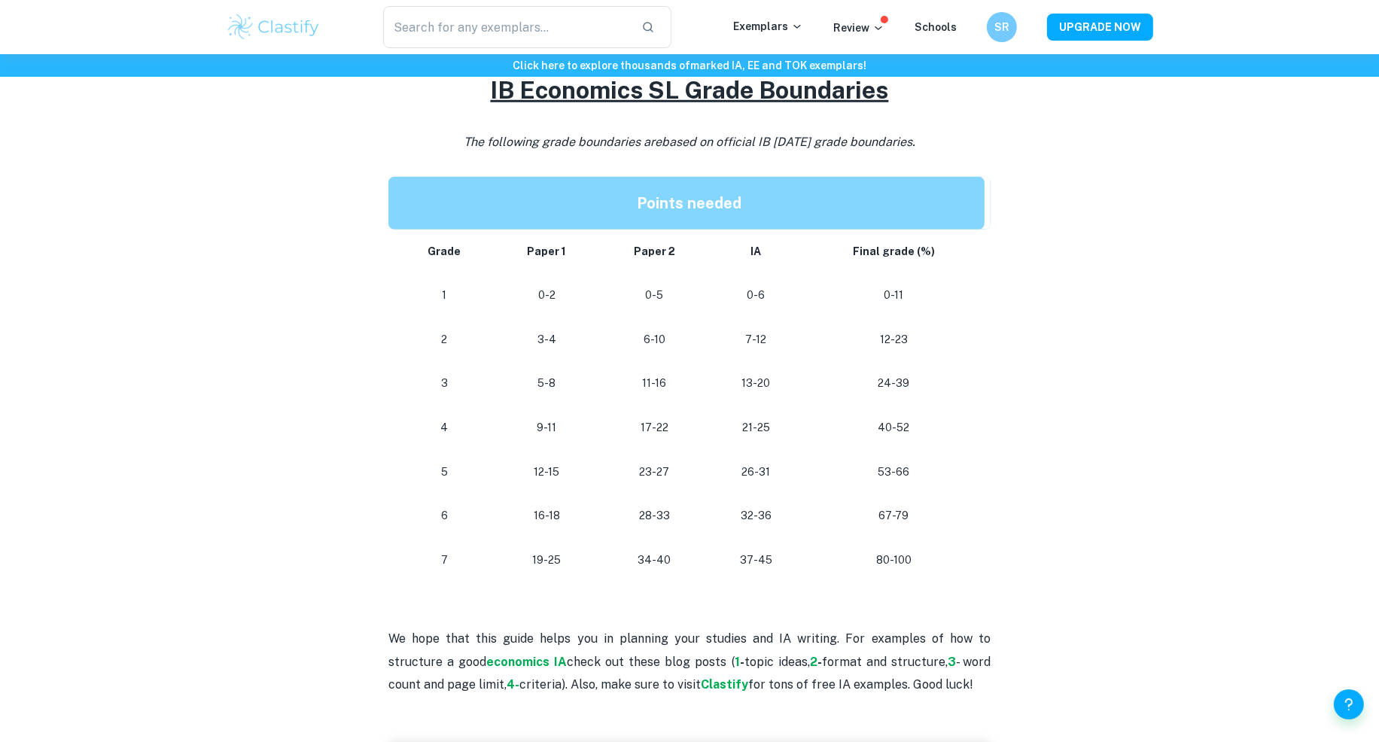
click at [753, 524] on p "32-36" at bounding box center [756, 516] width 70 height 20
click at [753, 542] on td "37-45" at bounding box center [756, 560] width 94 height 44
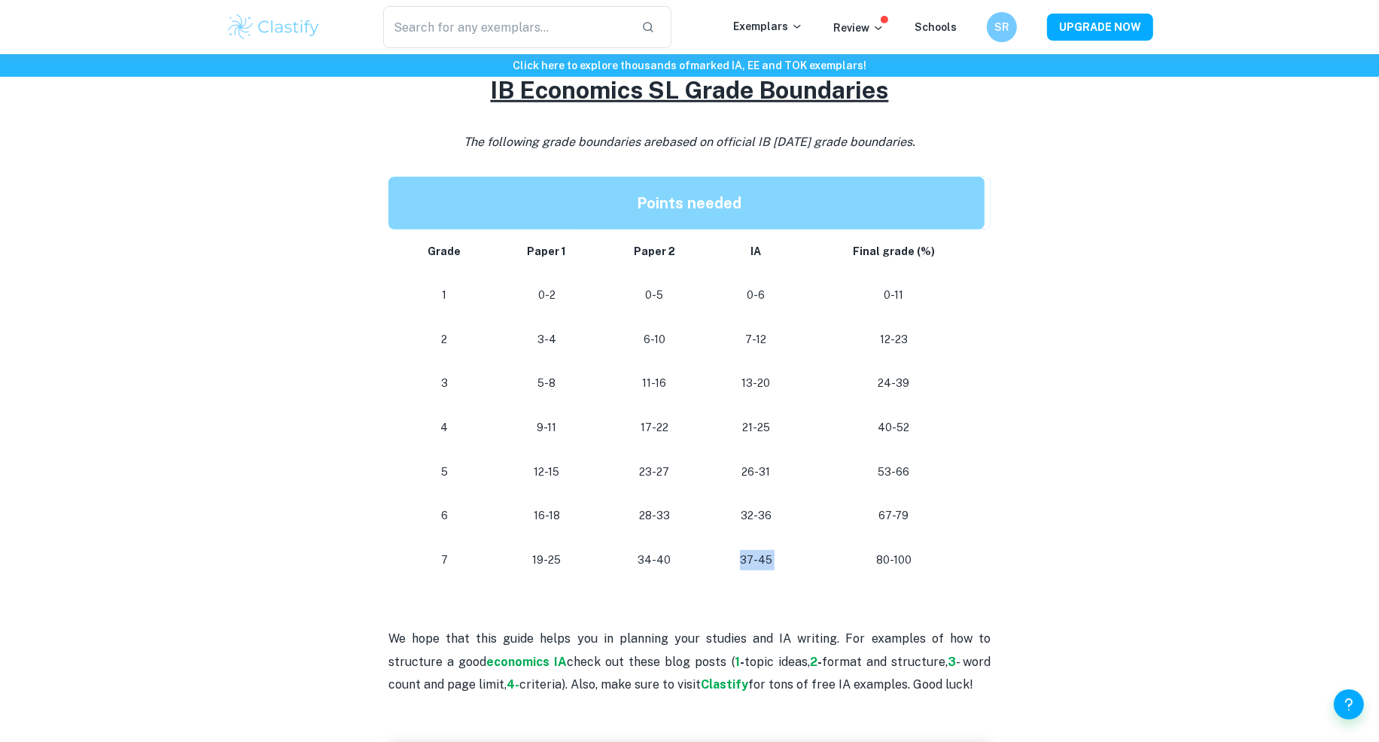
click at [753, 542] on td "37-45" at bounding box center [756, 560] width 94 height 44
click at [753, 557] on p "37-45" at bounding box center [756, 560] width 70 height 20
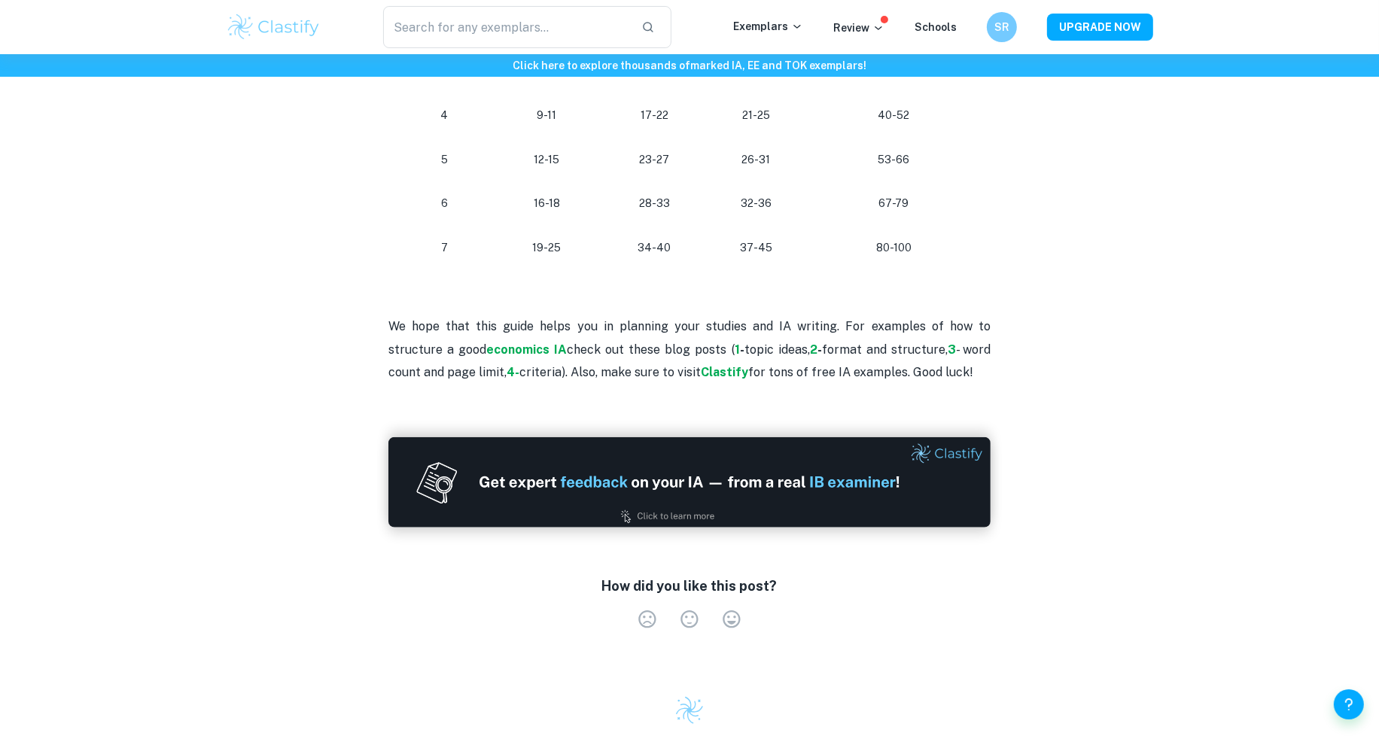
scroll to position [1564, 0]
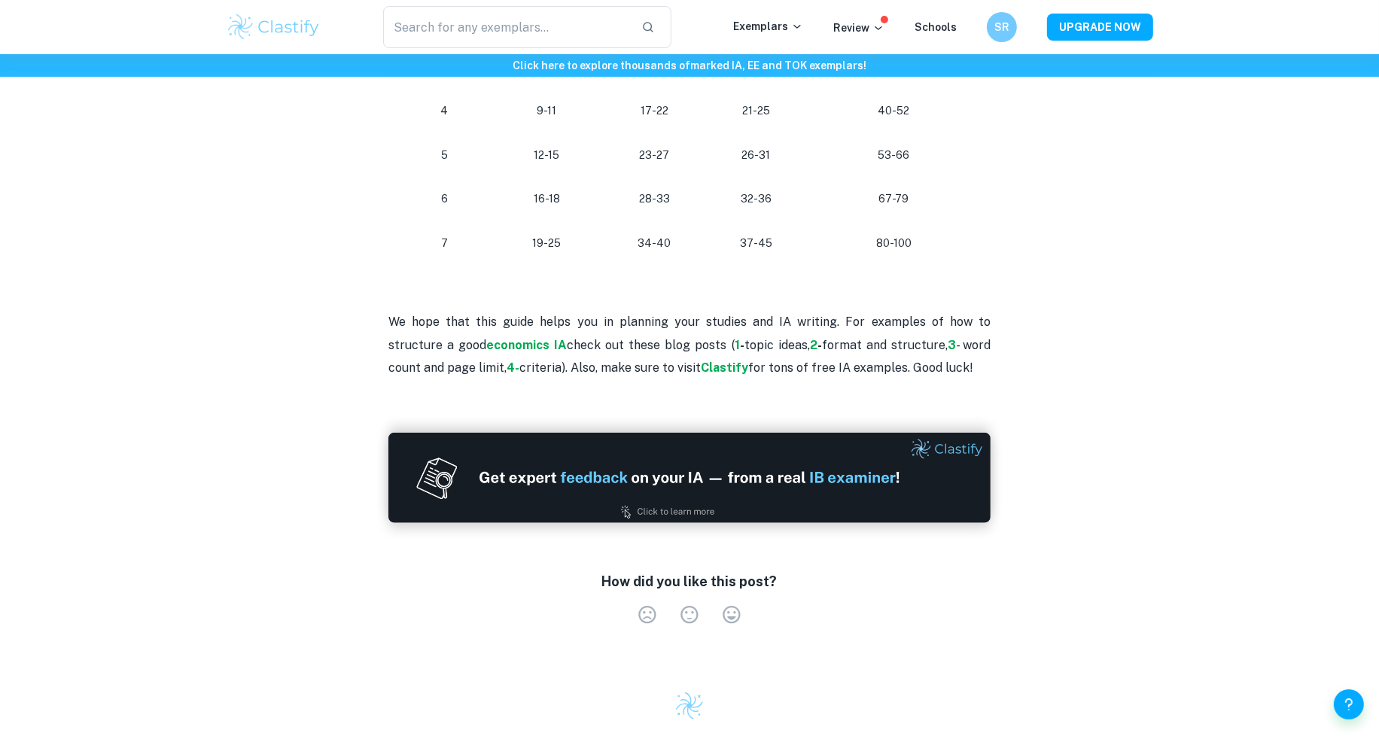
click at [574, 338] on p "We hope that this guide helps you in planning your studies and IA writing. For …" at bounding box center [689, 345] width 602 height 68
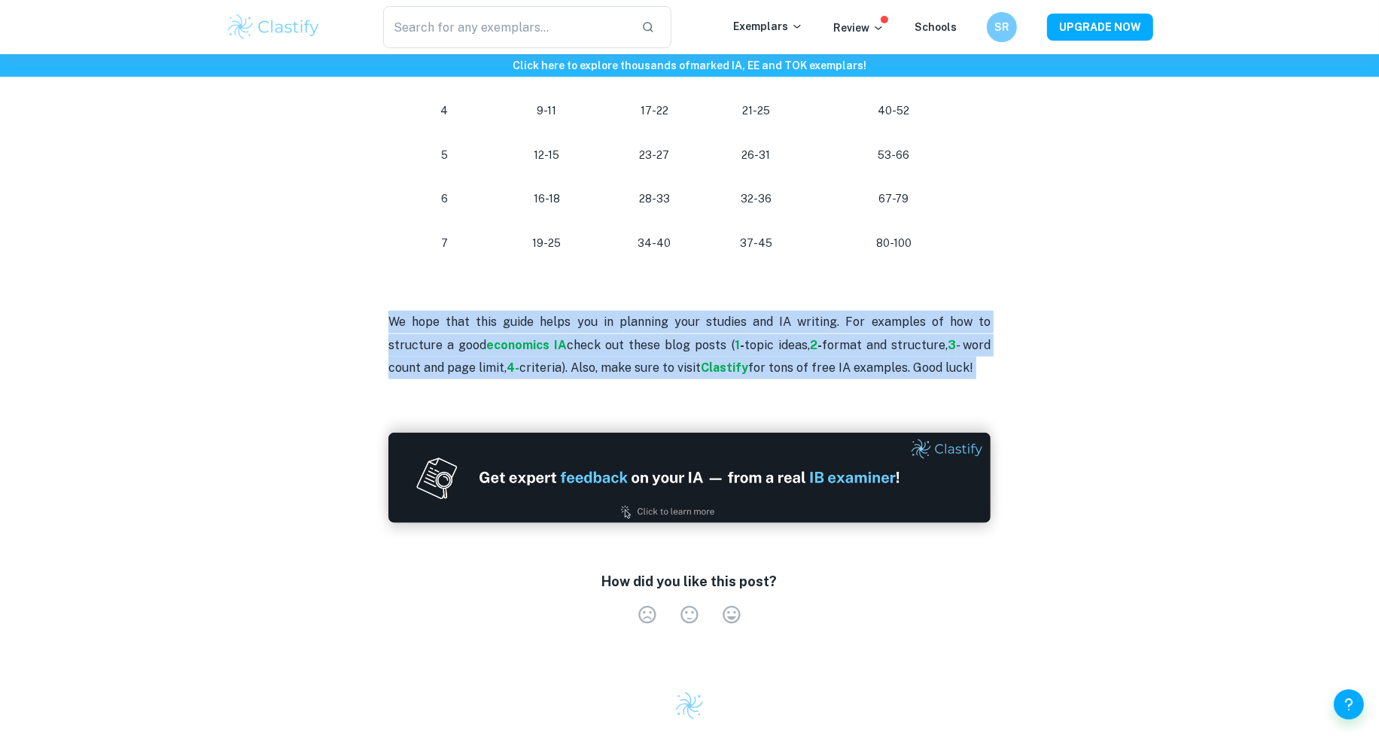
click at [574, 338] on p "We hope that this guide helps you in planning your studies and IA writing. For …" at bounding box center [689, 345] width 602 height 68
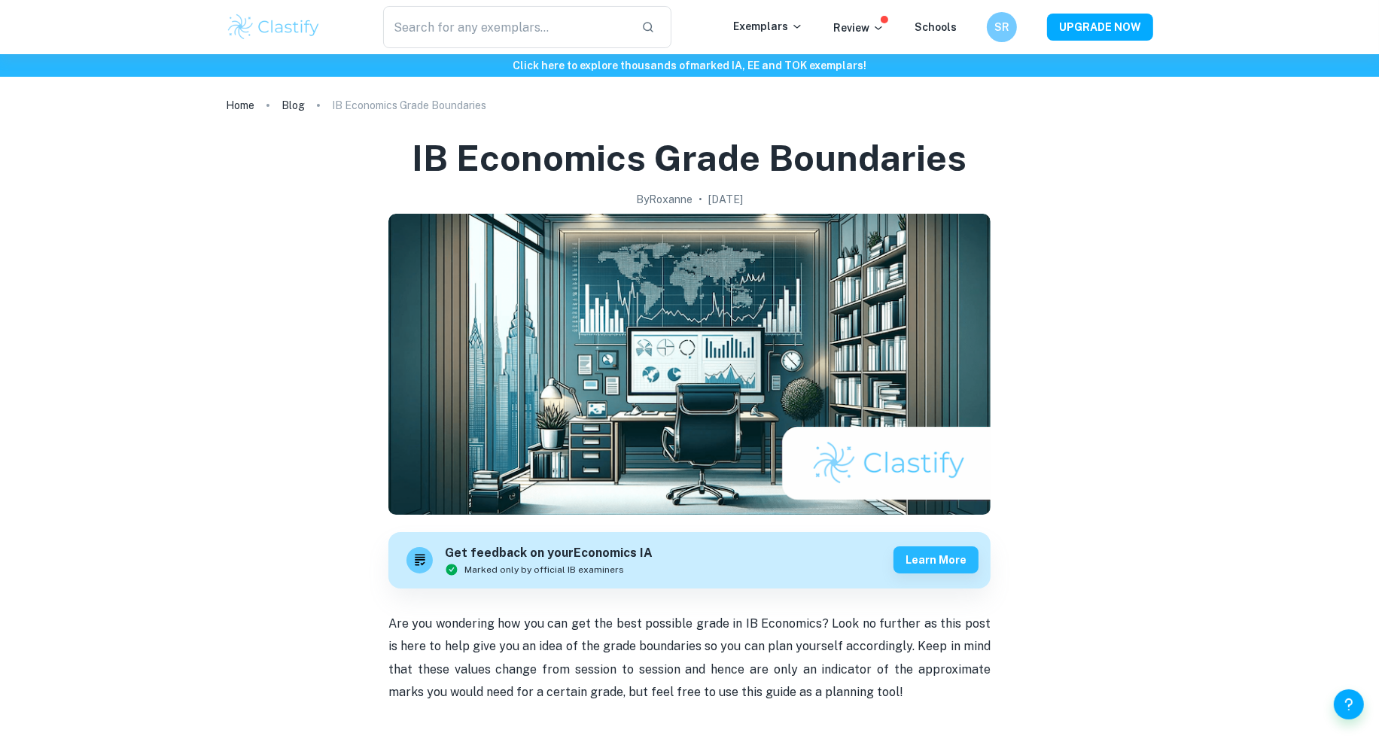
scroll to position [7, 0]
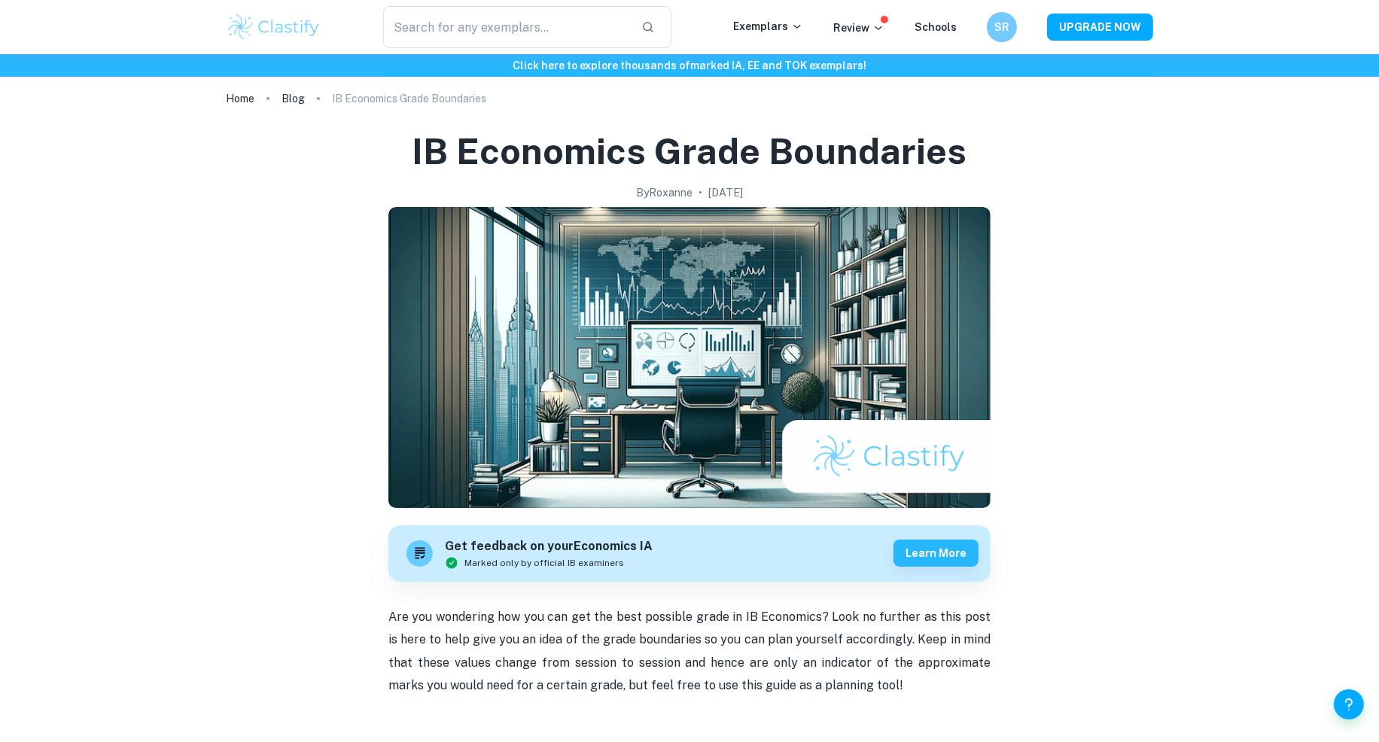
click at [717, 163] on h1 "IB Economics Grade Boundaries" at bounding box center [689, 151] width 555 height 48
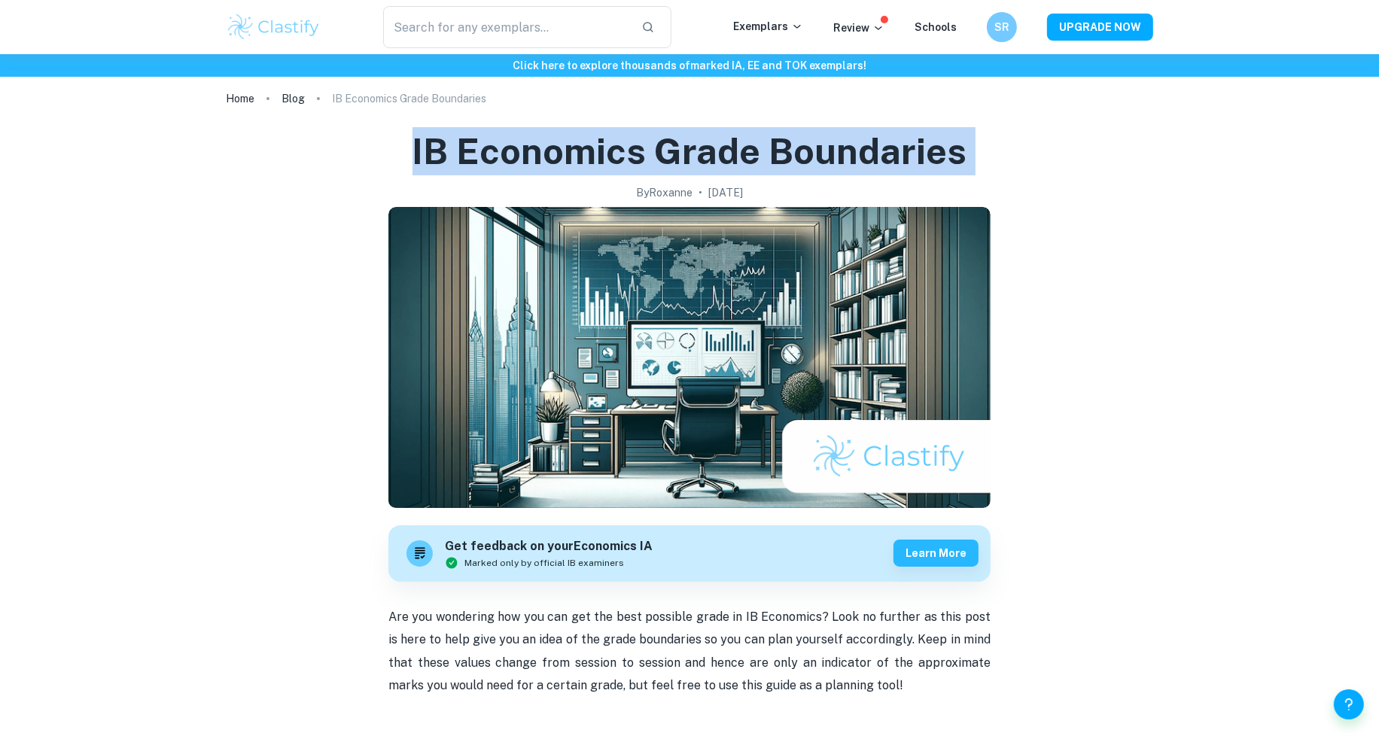
click at [717, 163] on h1 "IB Economics Grade Boundaries" at bounding box center [689, 151] width 555 height 48
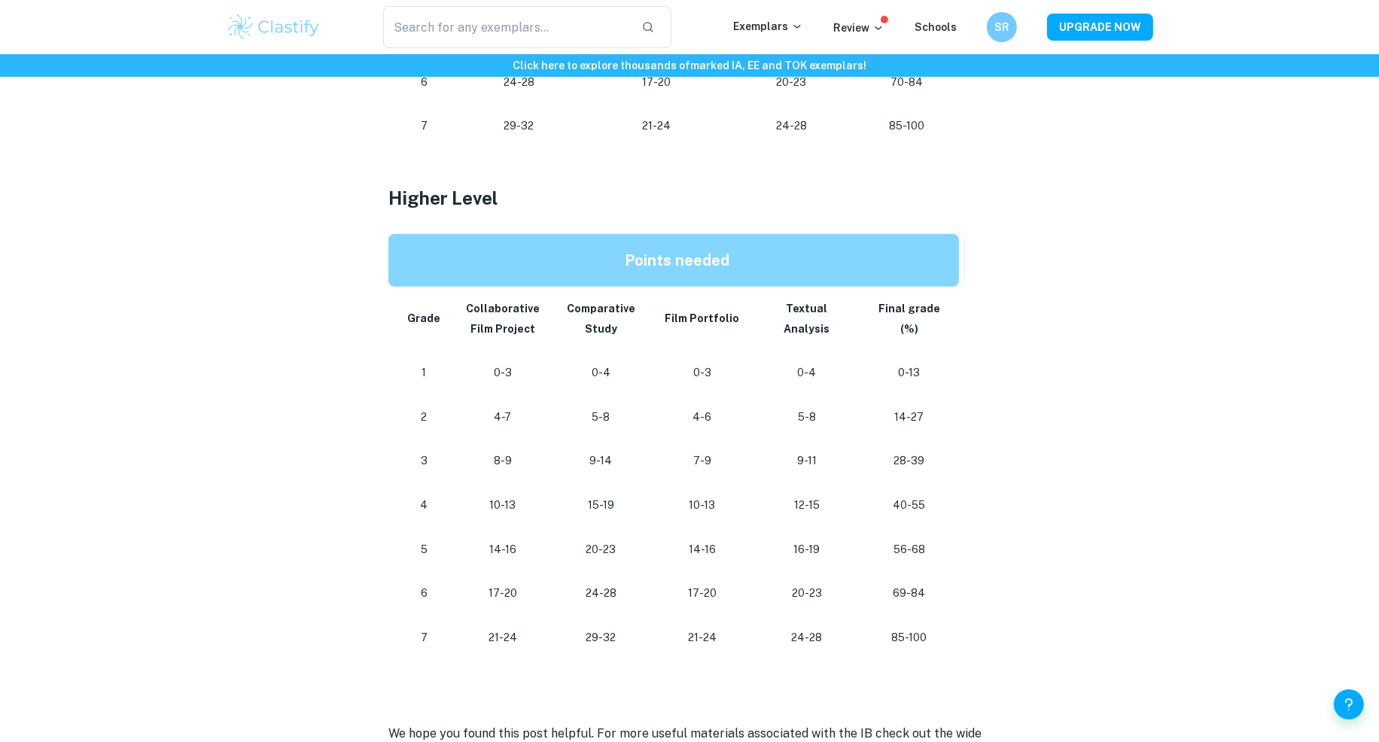
scroll to position [1157, 0]
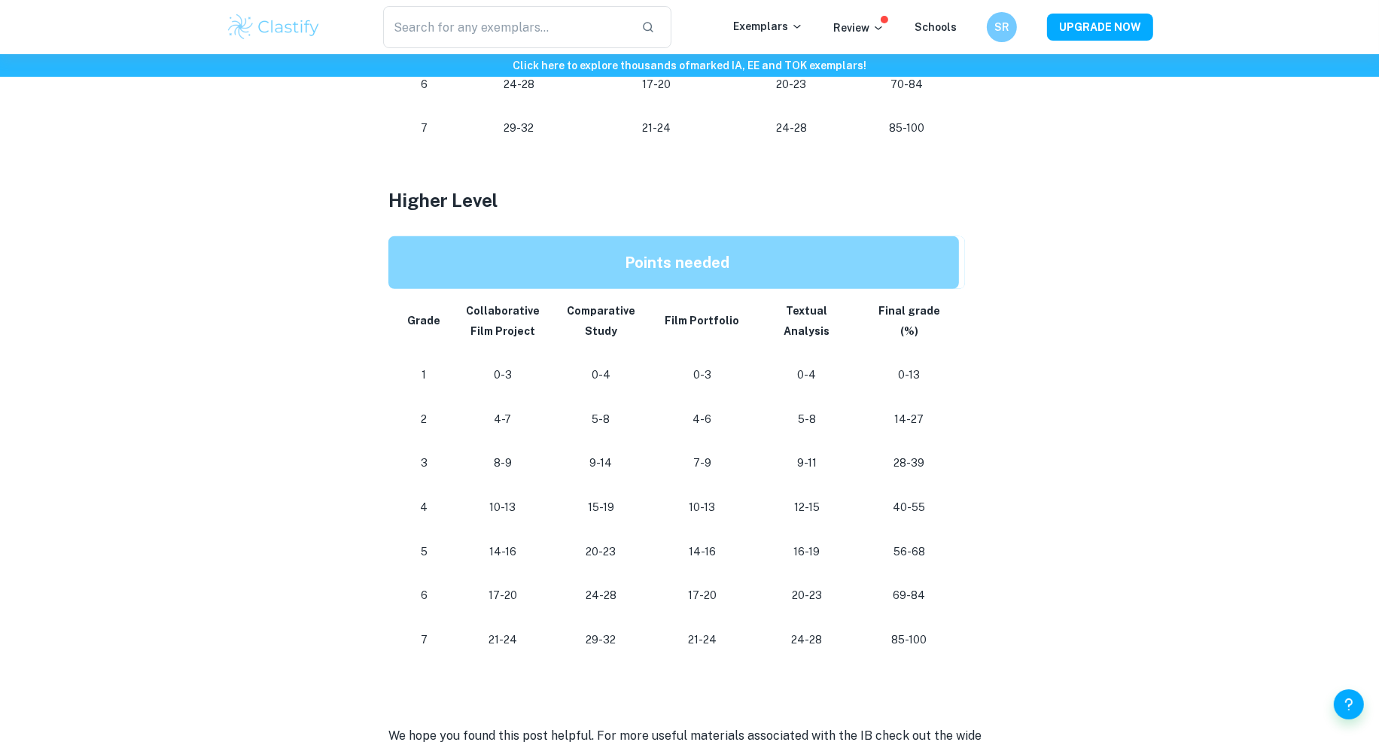
click at [531, 630] on p "21-24" at bounding box center [503, 640] width 74 height 20
click at [906, 497] on p "40-55" at bounding box center [909, 507] width 76 height 20
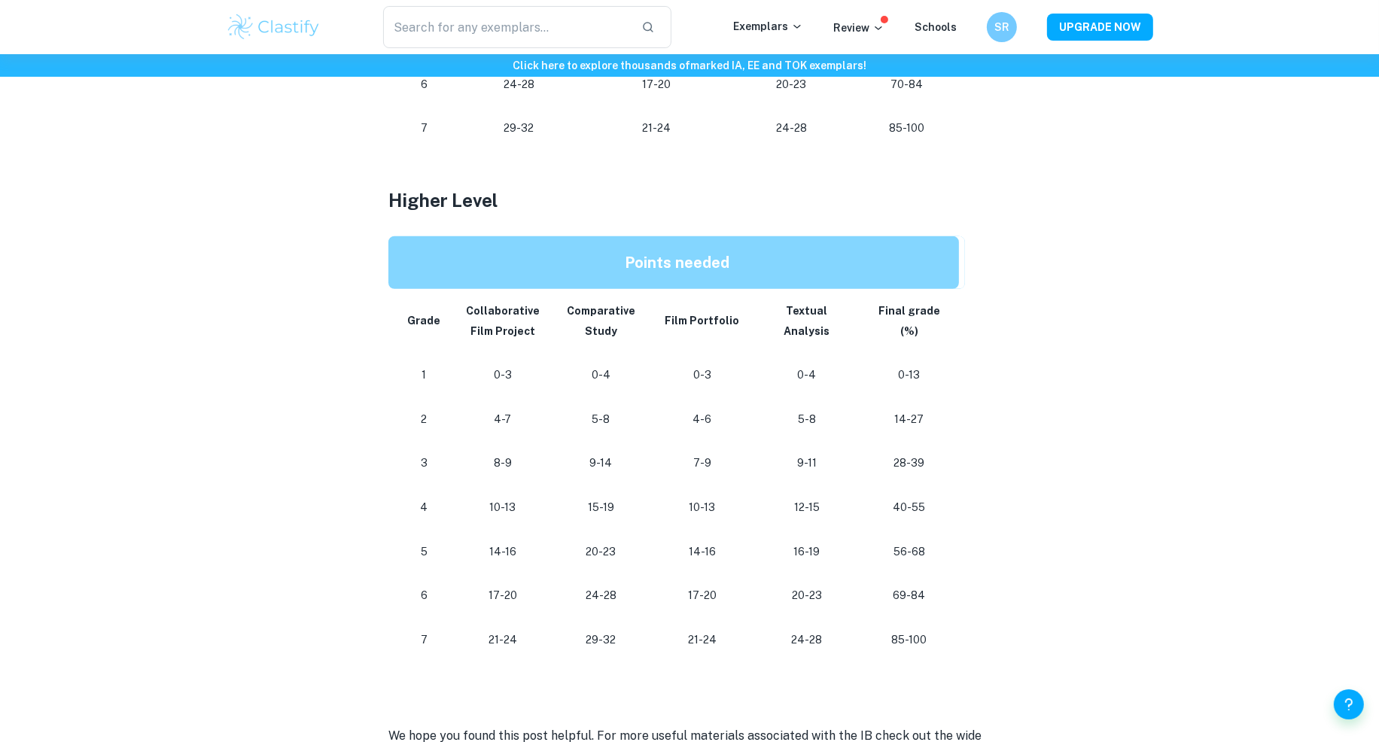
click at [907, 542] on p "56-68" at bounding box center [909, 552] width 76 height 20
click at [907, 574] on td "69-84" at bounding box center [912, 596] width 106 height 44
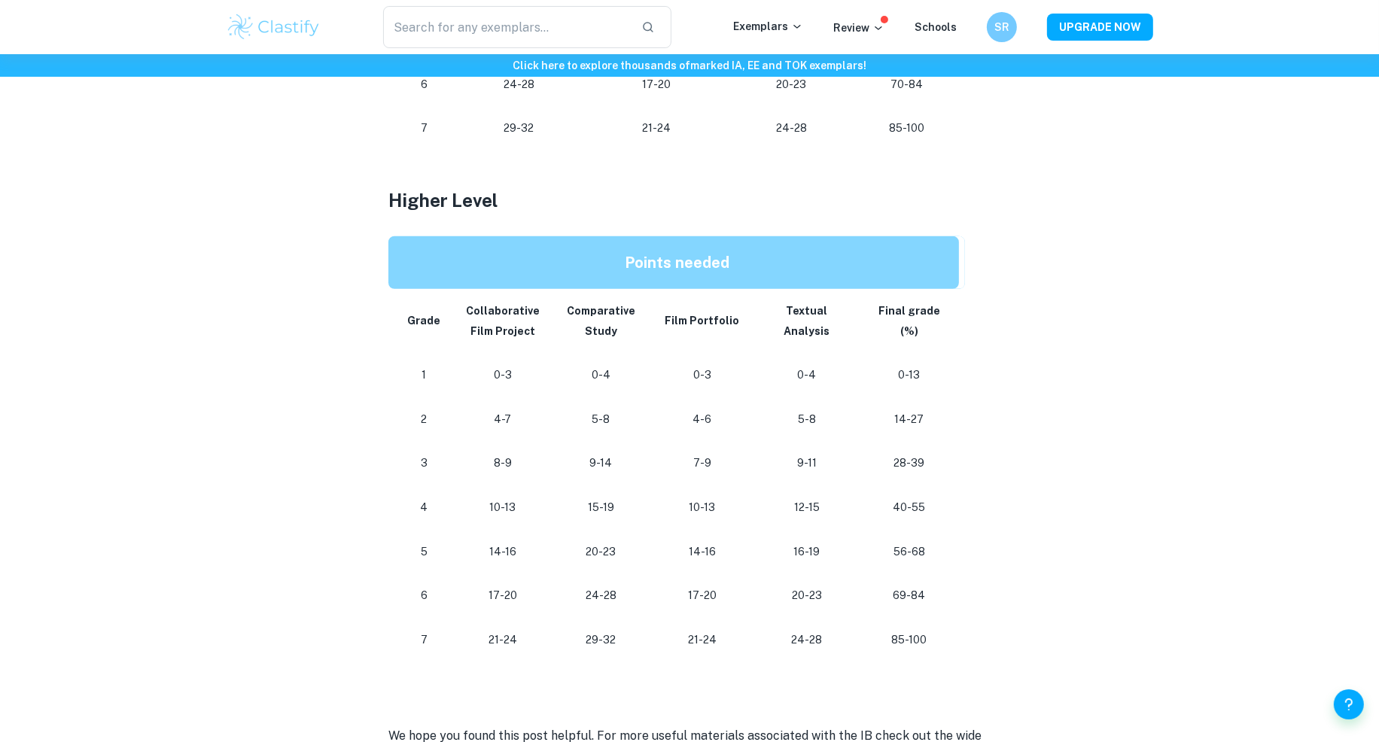
scroll to position [1177, 0]
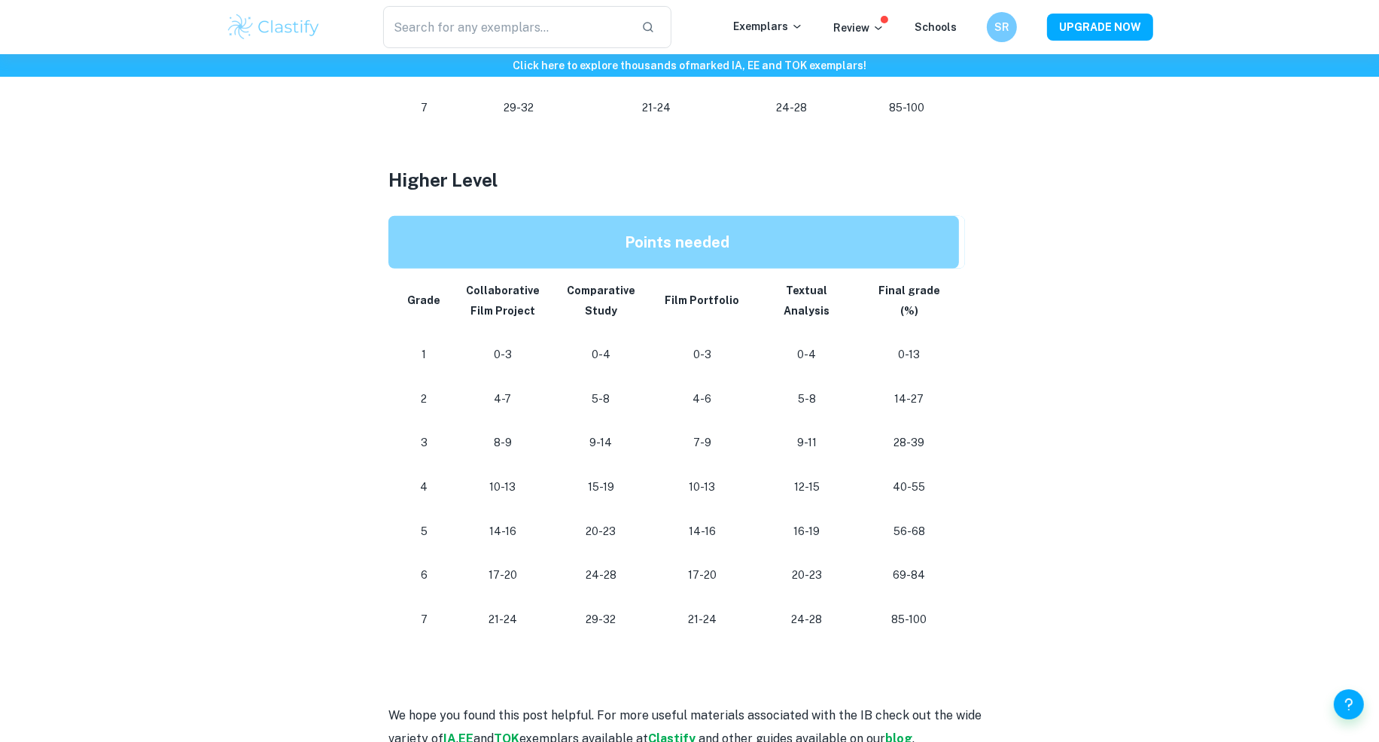
click at [900, 565] on p "69-84" at bounding box center [909, 575] width 76 height 20
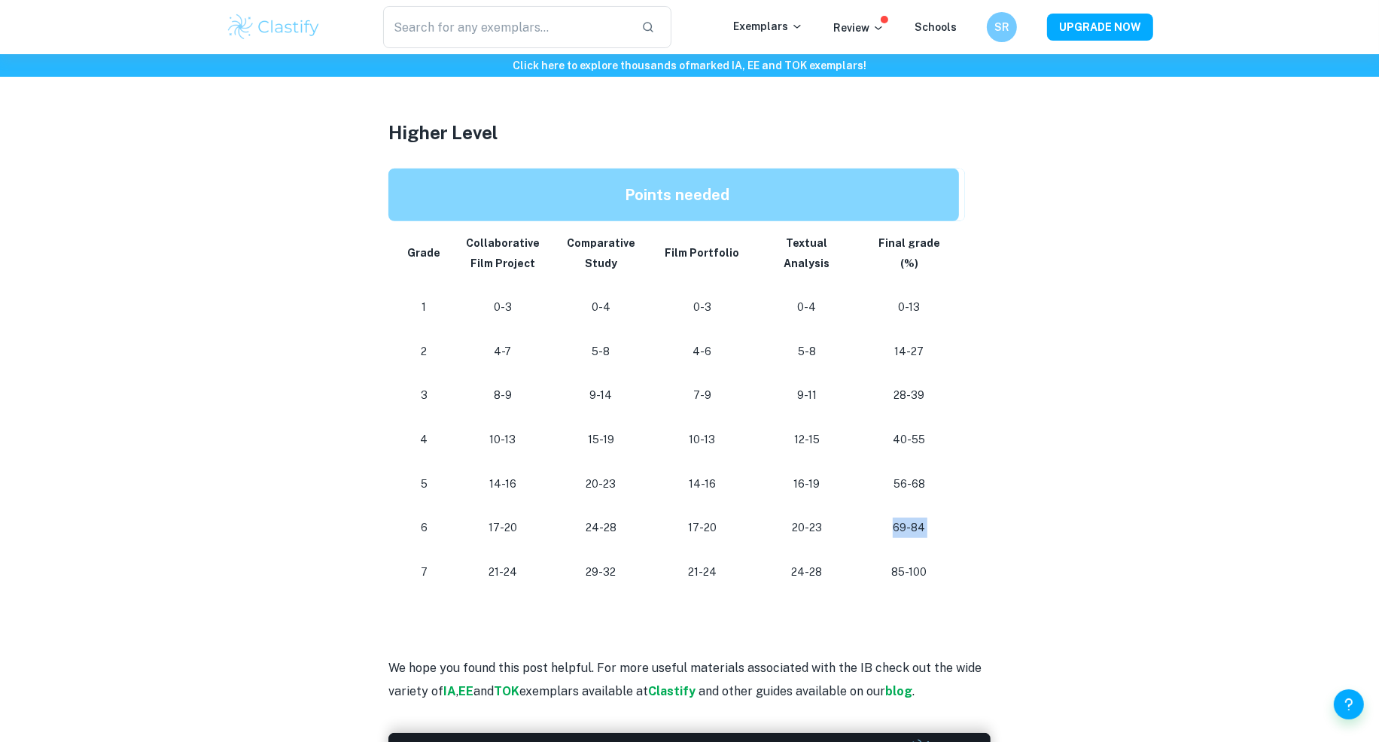
scroll to position [1261, 0]
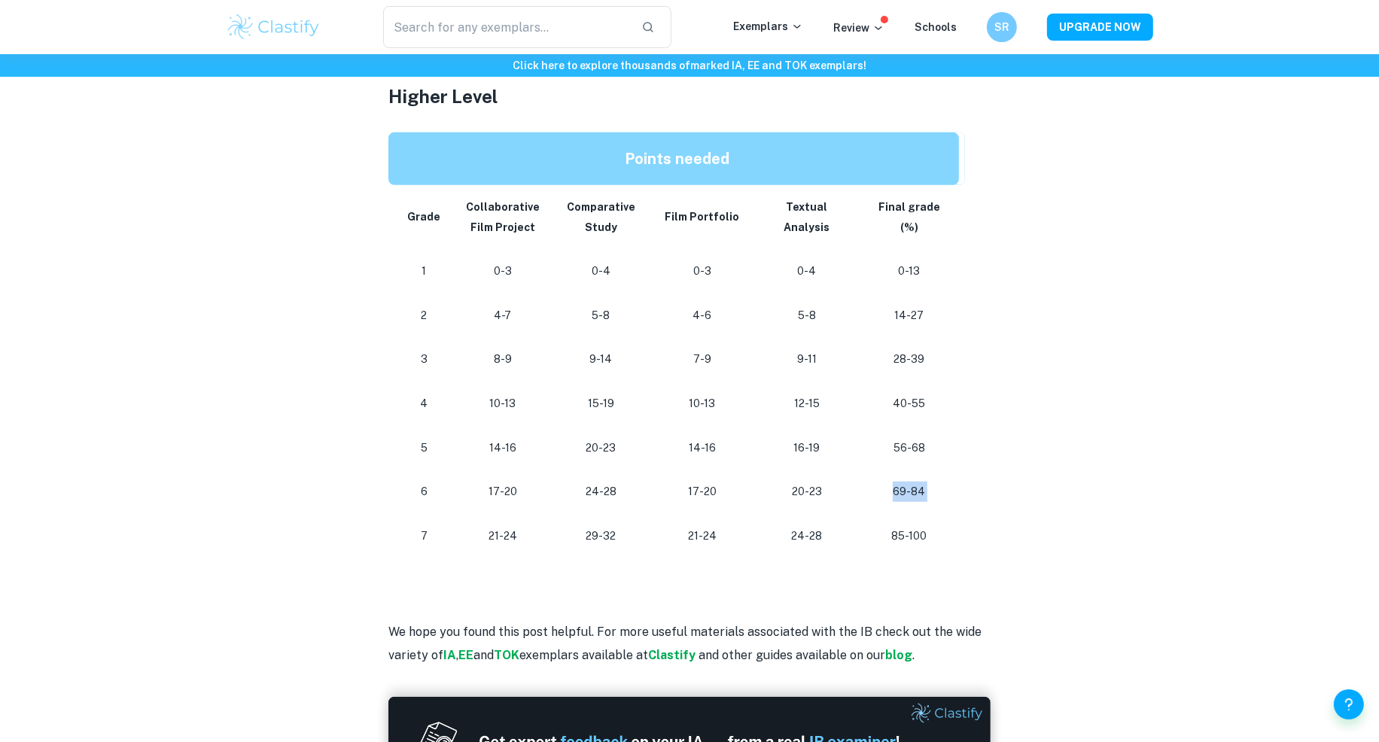
click at [907, 482] on p "69-84" at bounding box center [909, 492] width 76 height 20
click at [696, 526] on p "21-24" at bounding box center [702, 536] width 81 height 20
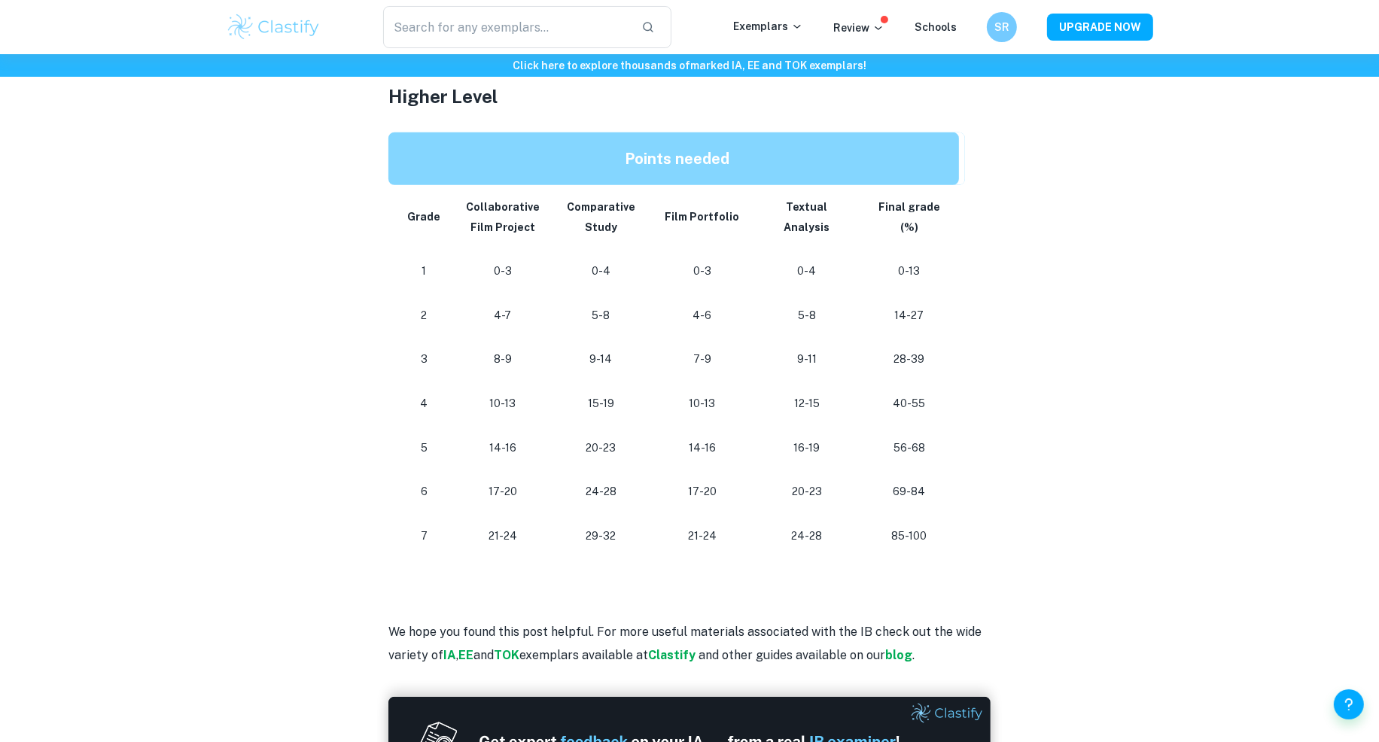
click at [609, 526] on p "29-32" at bounding box center [601, 536] width 75 height 20
click at [580, 526] on p "29-32" at bounding box center [601, 536] width 75 height 20
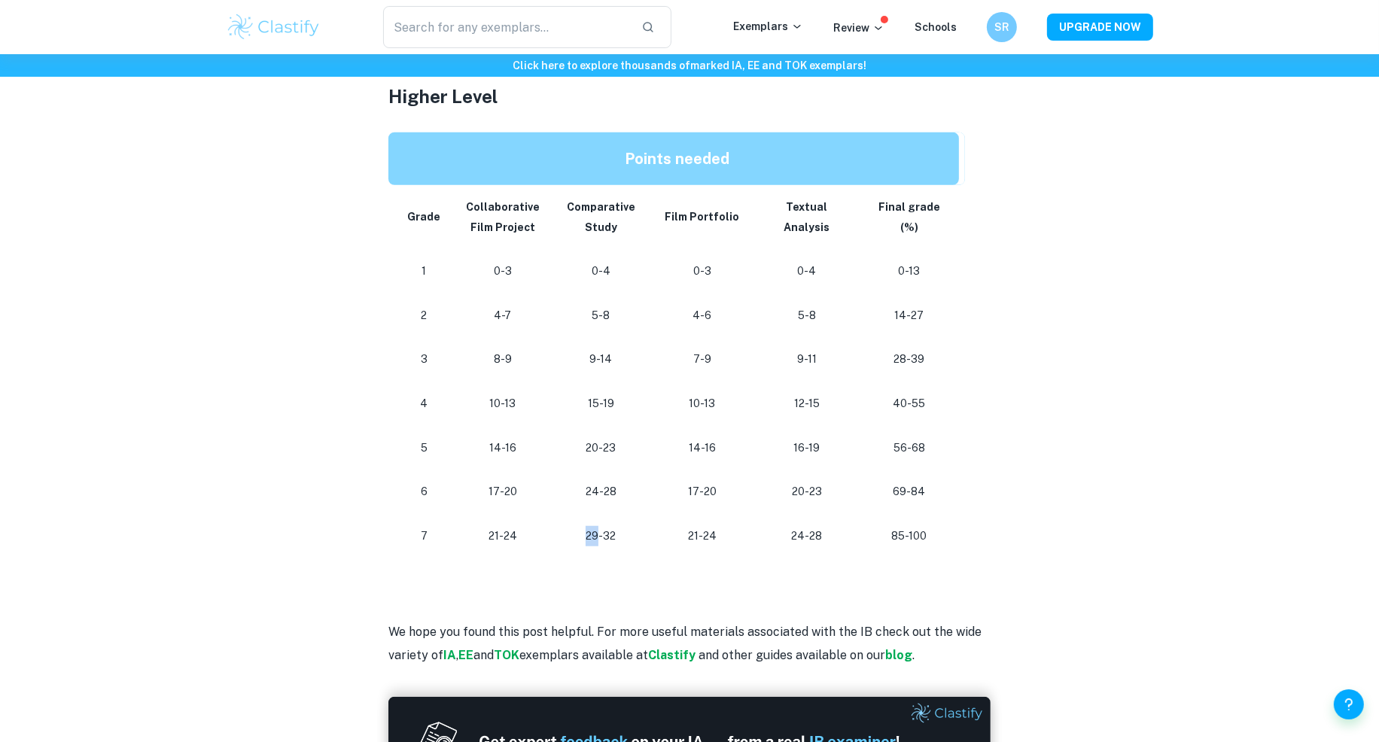
click at [594, 526] on p "29-32" at bounding box center [601, 536] width 75 height 20
click at [138, 157] on div "Click here to explore thousands of marked IA, EE and TOK exemplars ! Home Blog …" at bounding box center [689, 67] width 1379 height 2547
